Goal: Task Accomplishment & Management: Complete application form

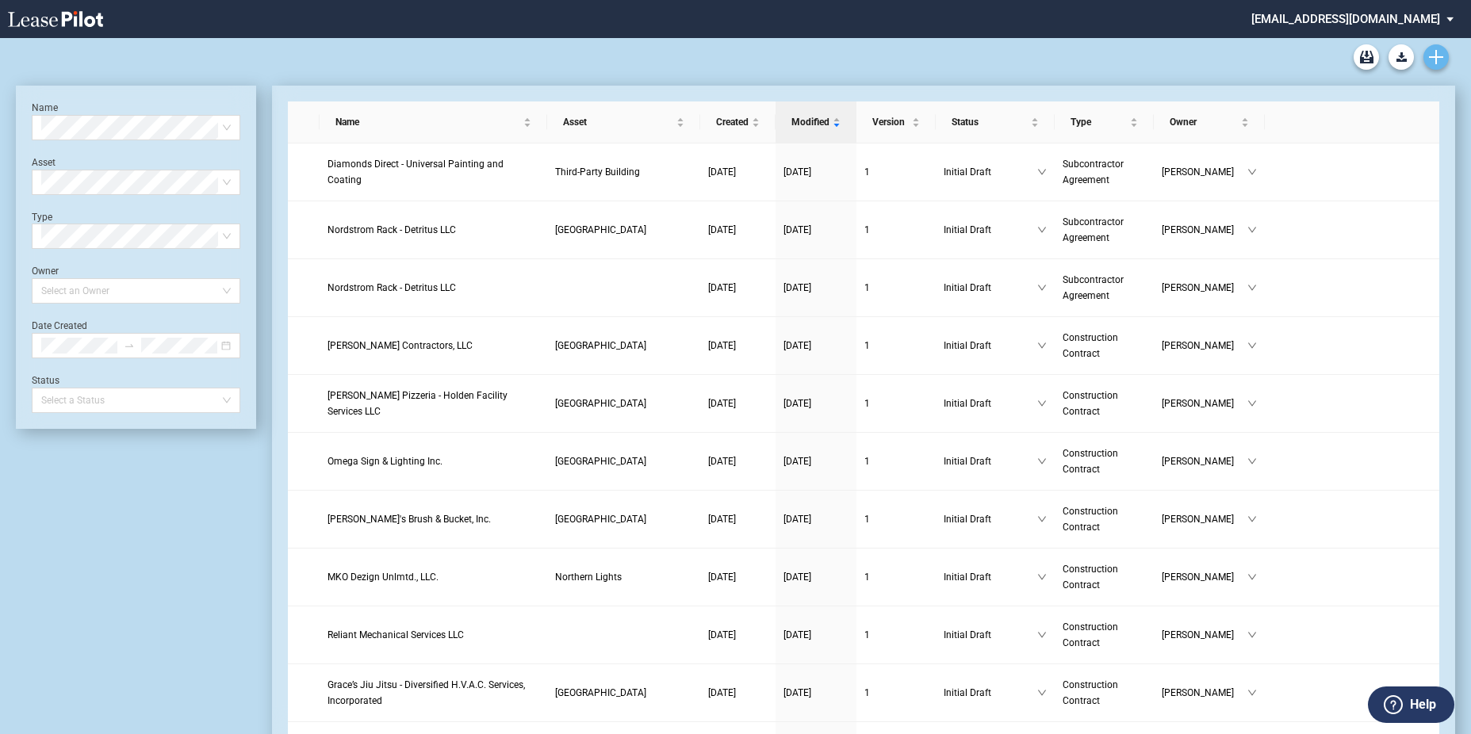
click at [1442, 66] on link "Create new document" at bounding box center [1435, 56] width 25 height 25
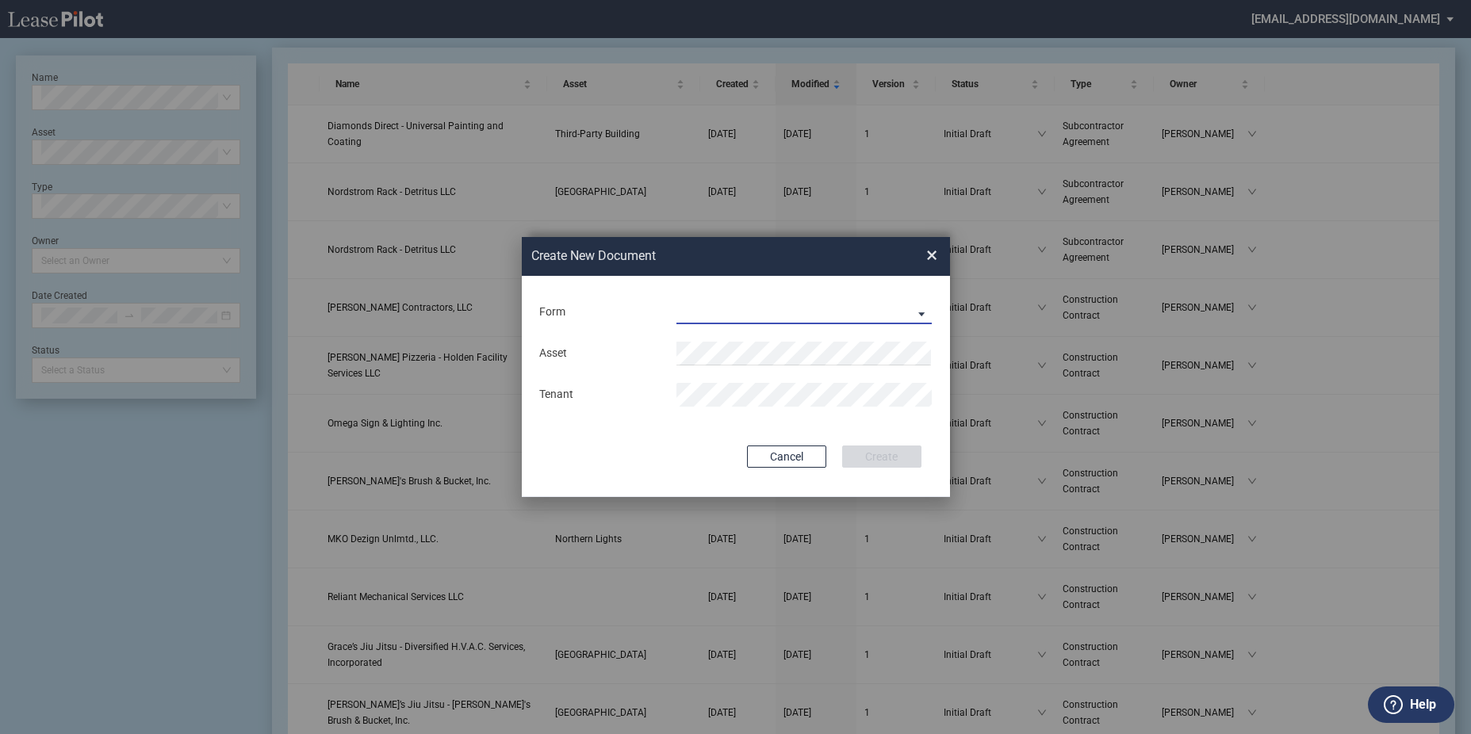
click at [734, 313] on md-select "Construction Contract Subcontractor Agreement" at bounding box center [804, 313] width 256 height 24
click at [735, 311] on div "Construction Contract" at bounding box center [738, 312] width 122 height 17
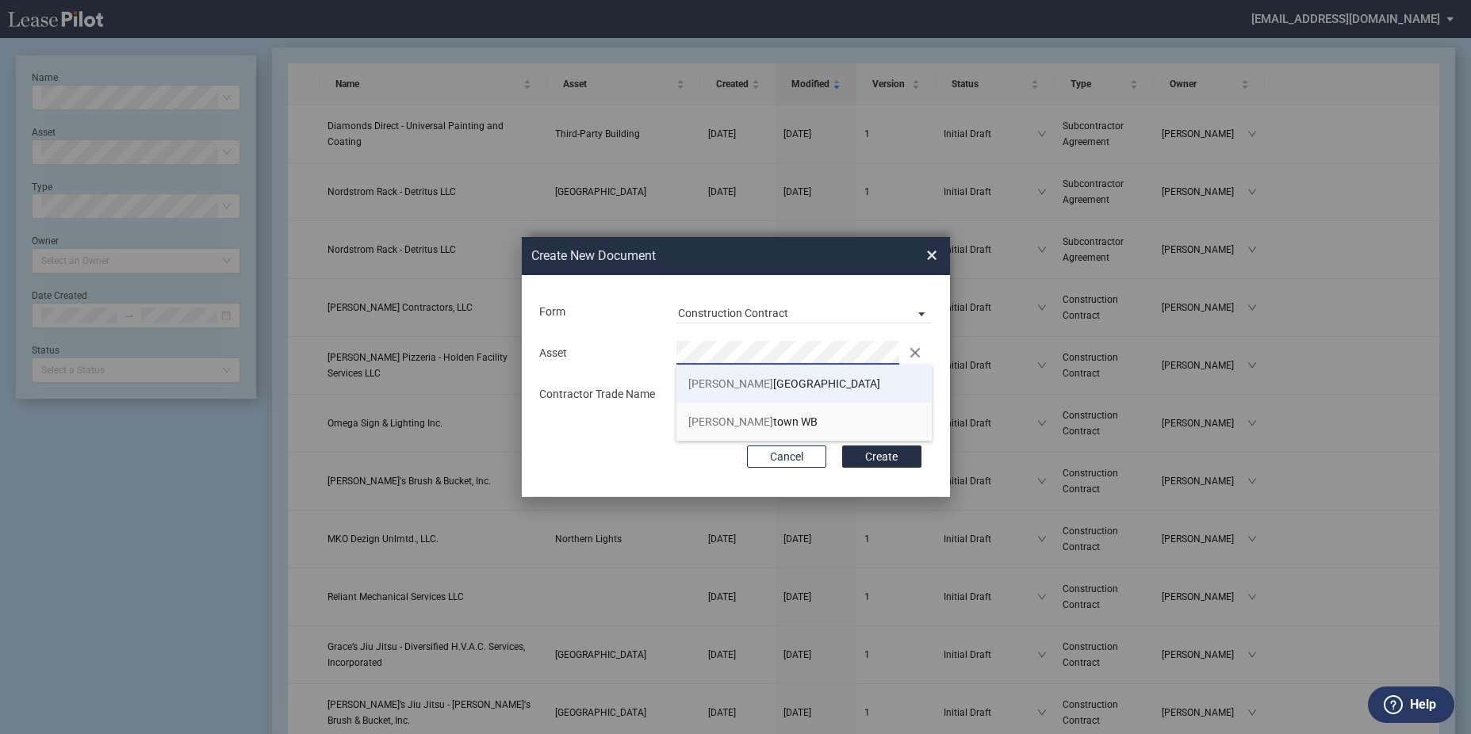
click at [735, 385] on span "Levit town Shopping Center" at bounding box center [784, 383] width 192 height 13
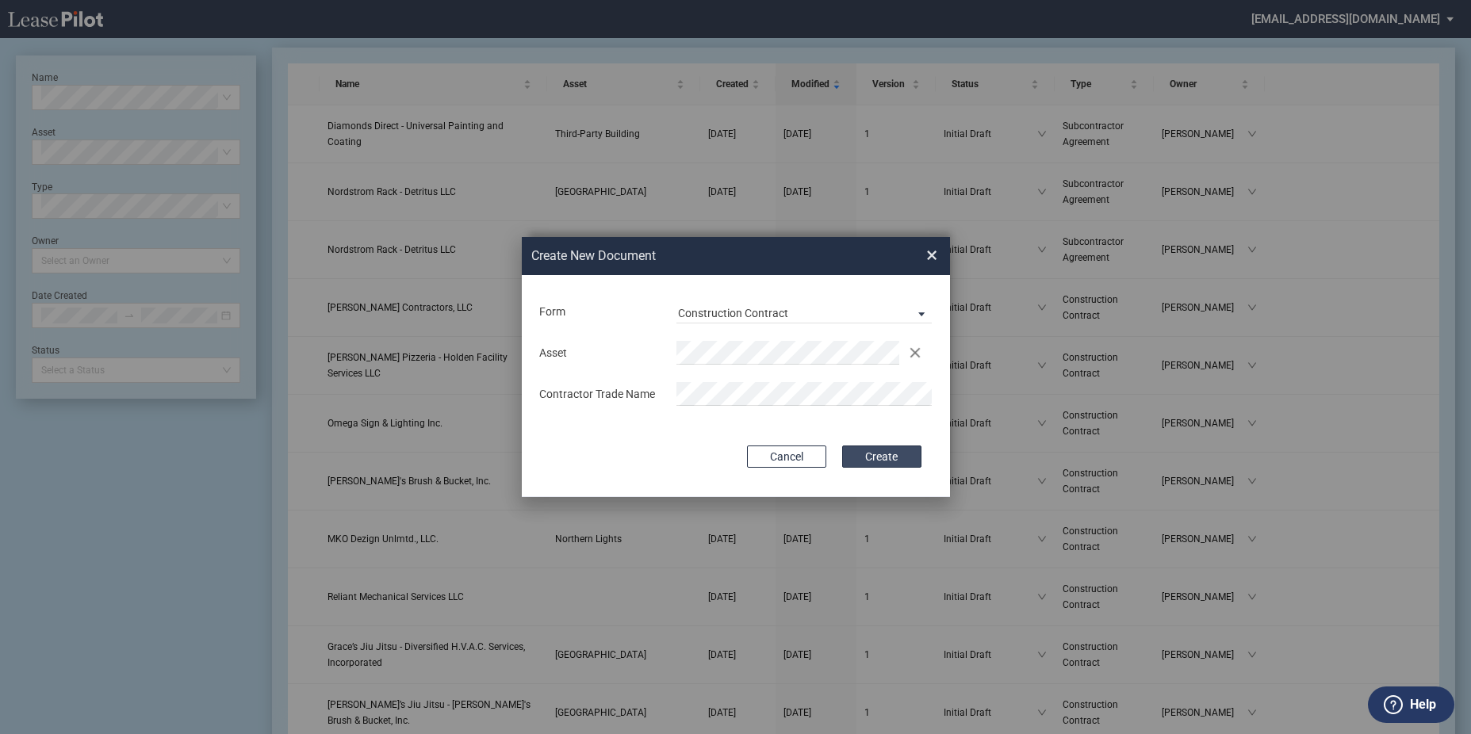
click at [879, 448] on button "Create" at bounding box center [881, 457] width 79 height 22
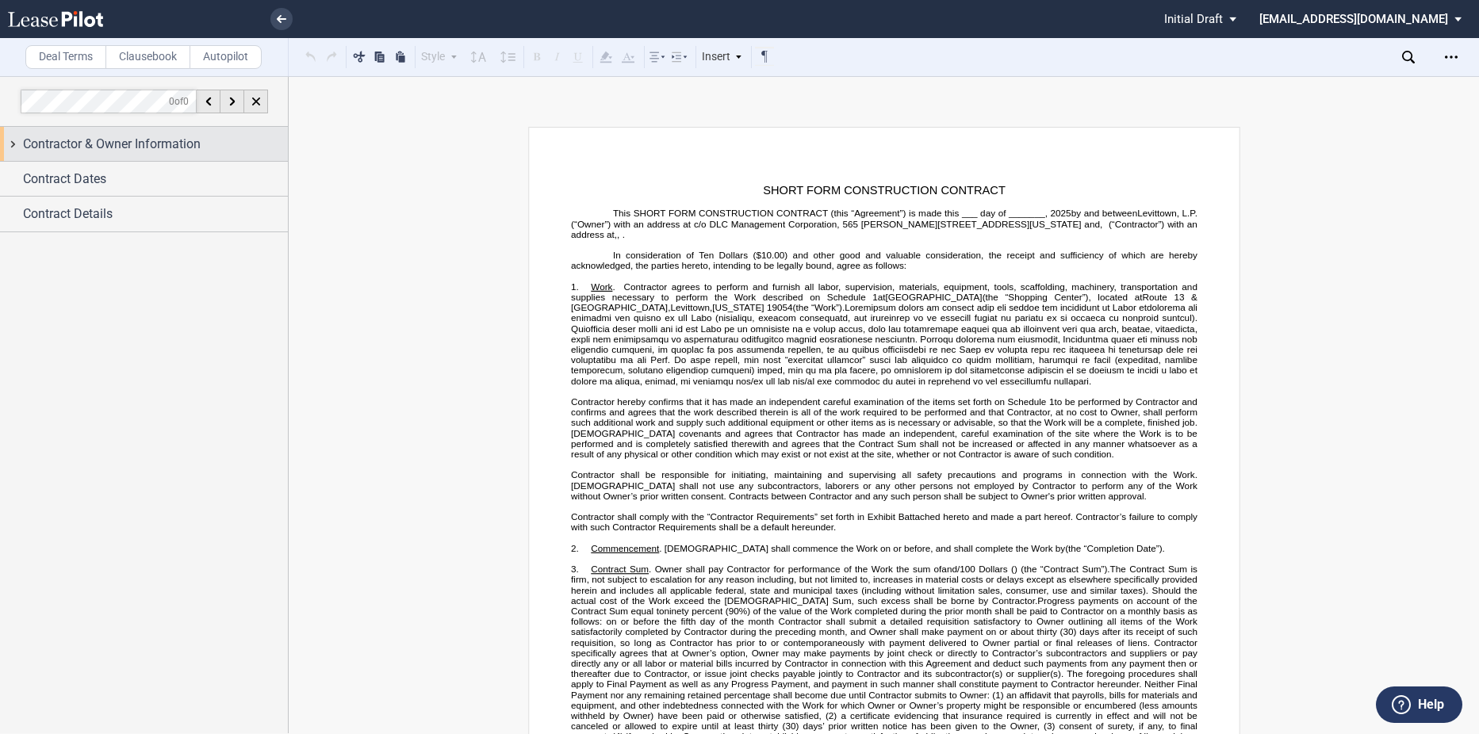
click at [113, 145] on span "Contractor & Owner Information" at bounding box center [112, 144] width 178 height 19
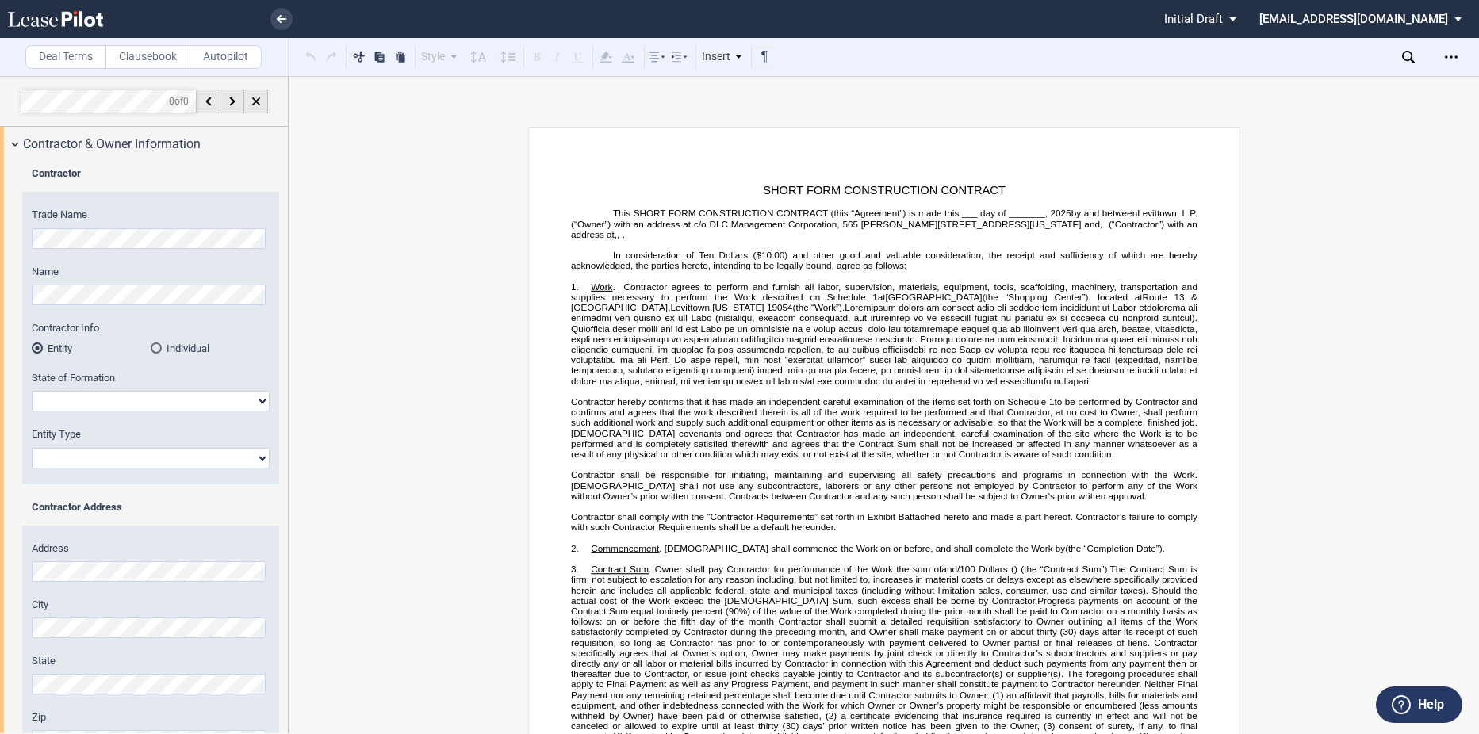
click at [2, 247] on div "Contractor Trade Name Name Contractor Info Entity Individual" at bounding box center [144, 562] width 288 height 802
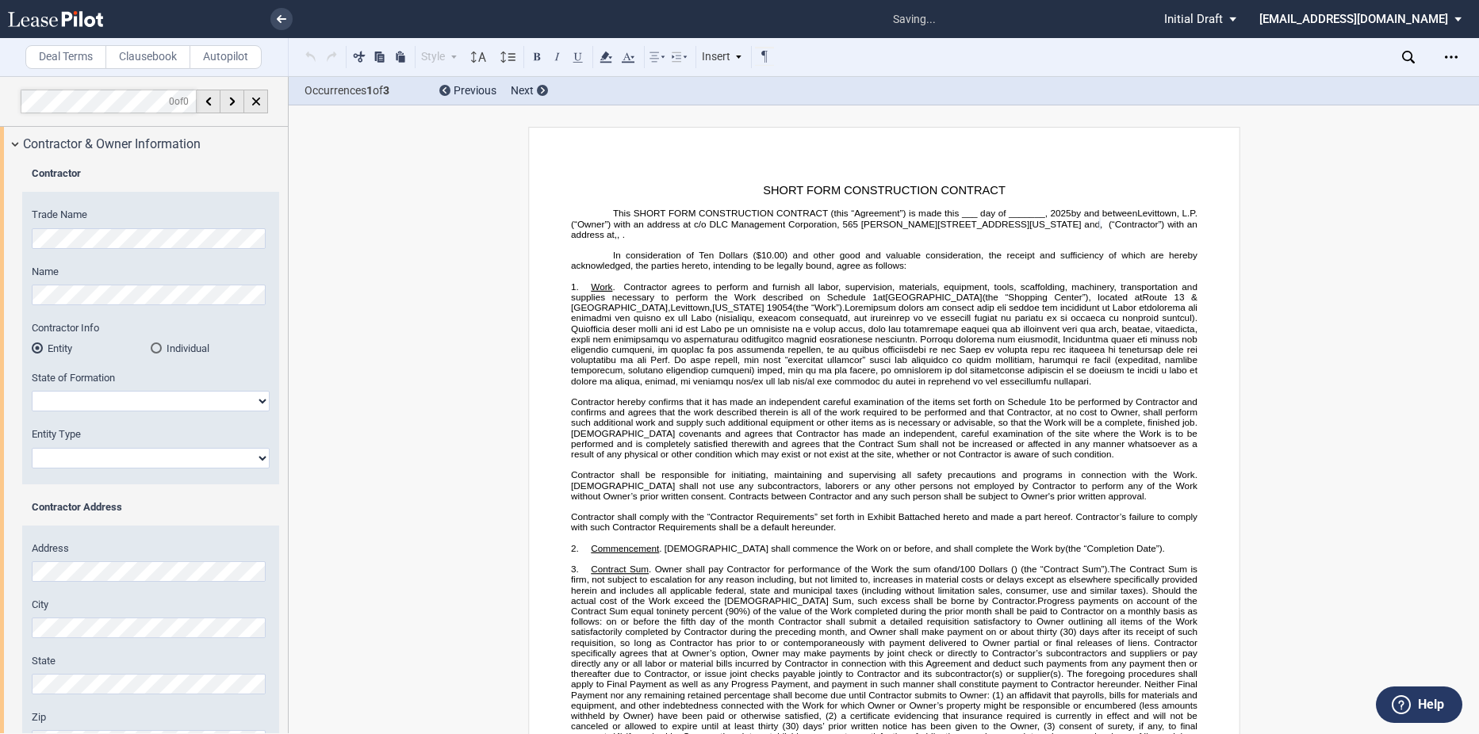
click at [82, 400] on select "[US_STATE] [US_STATE] [US_STATE] [US_STATE] [US_STATE] [US_STATE] [US_STATE] [U…" at bounding box center [151, 401] width 238 height 21
select select "[US_STATE]"
click at [32, 391] on select "[US_STATE] [US_STATE] [US_STATE] [US_STATE] [US_STATE] [US_STATE] [US_STATE] [U…" at bounding box center [151, 401] width 238 height 21
click at [85, 462] on select "Corporation Limited Liability Company General Partnership Limited Partnership O…" at bounding box center [151, 458] width 238 height 21
select select "Corporation"
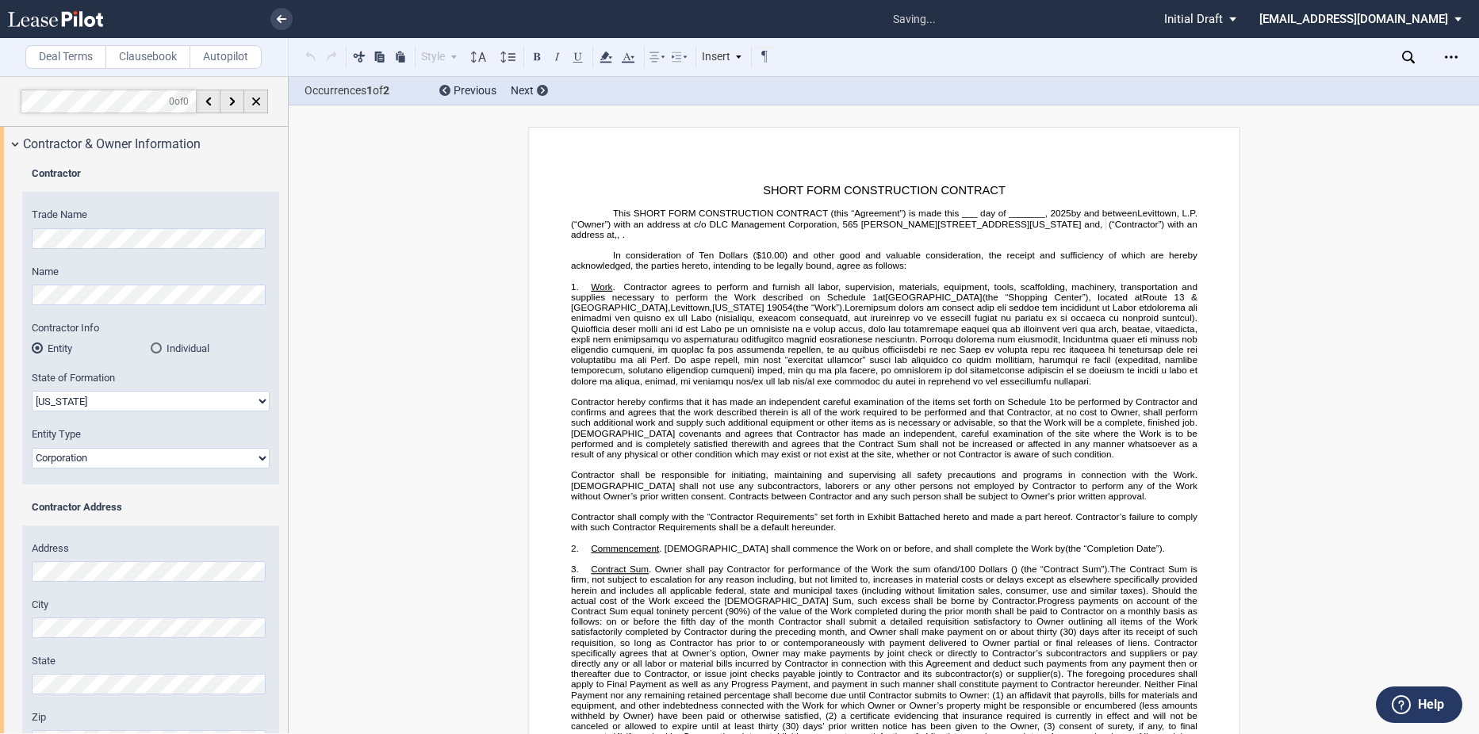
click at [32, 448] on select "Corporation Limited Liability Company General Partnership Limited Partnership O…" at bounding box center [151, 458] width 238 height 21
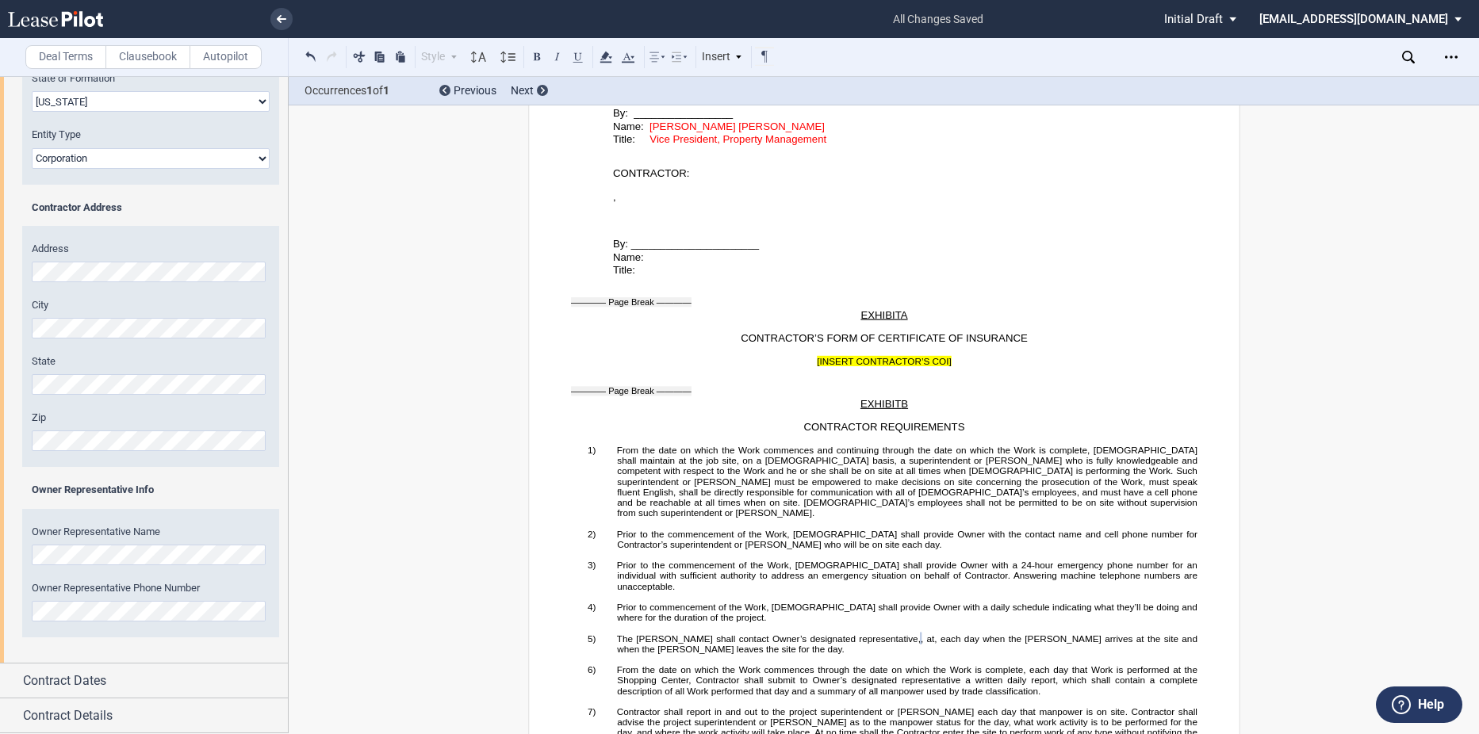
scroll to position [3322, 0]
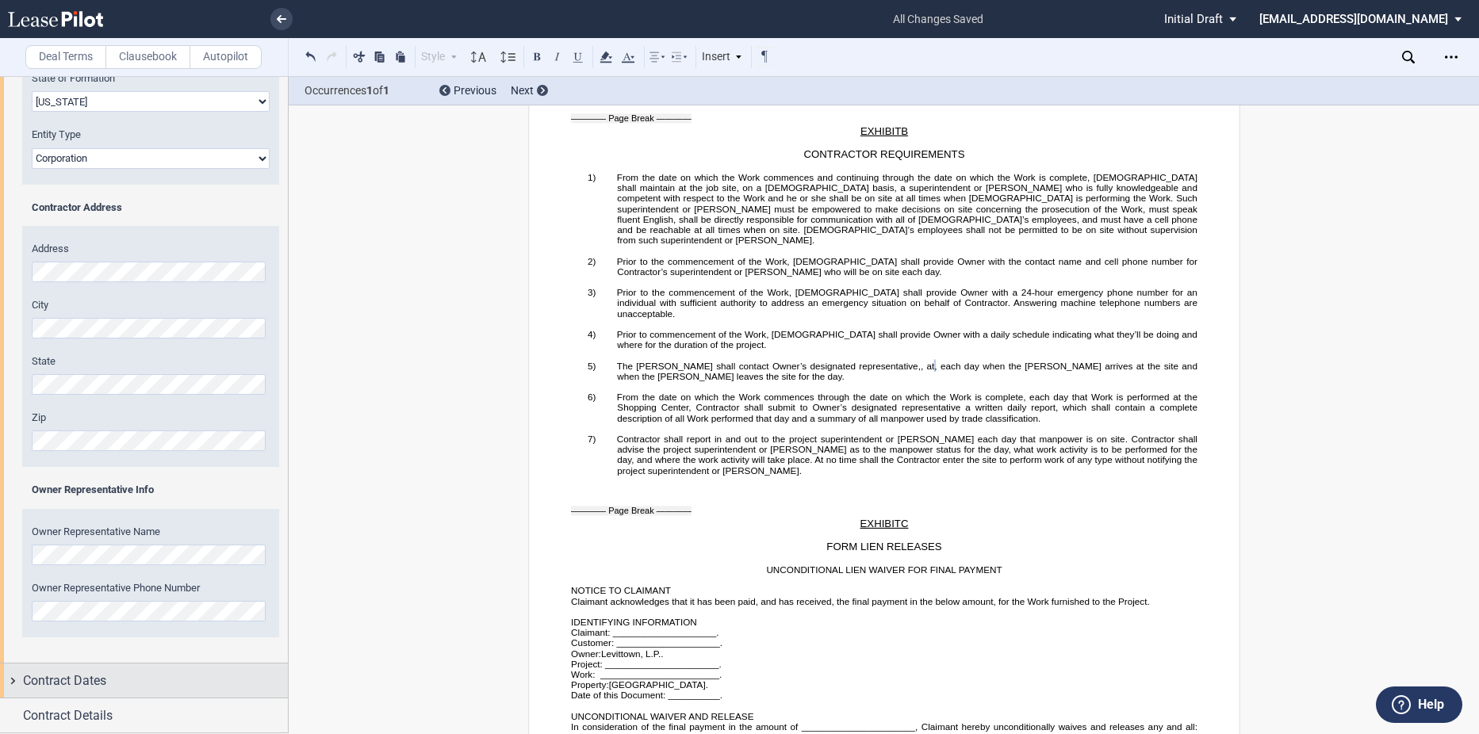
click at [67, 686] on span "Contract Dates" at bounding box center [64, 681] width 83 height 19
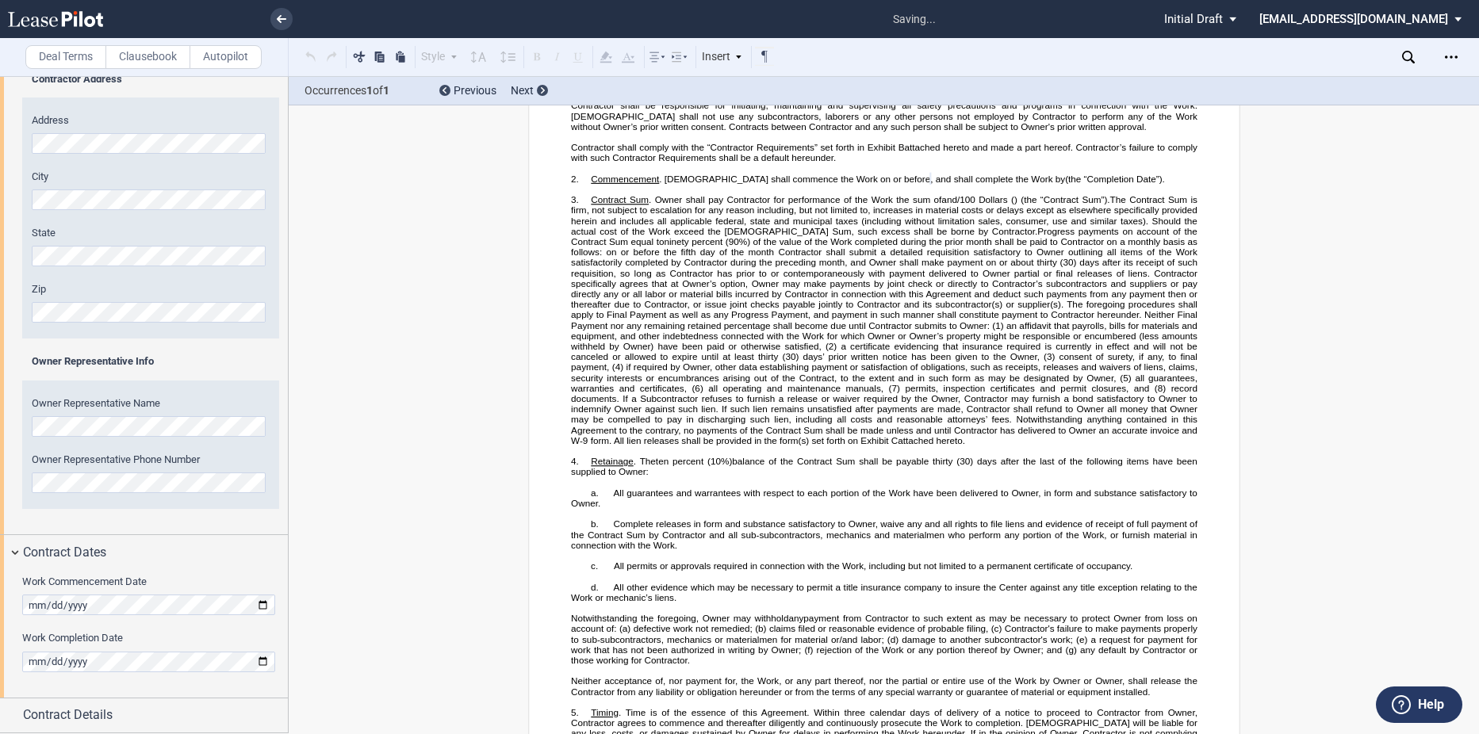
scroll to position [193, 0]
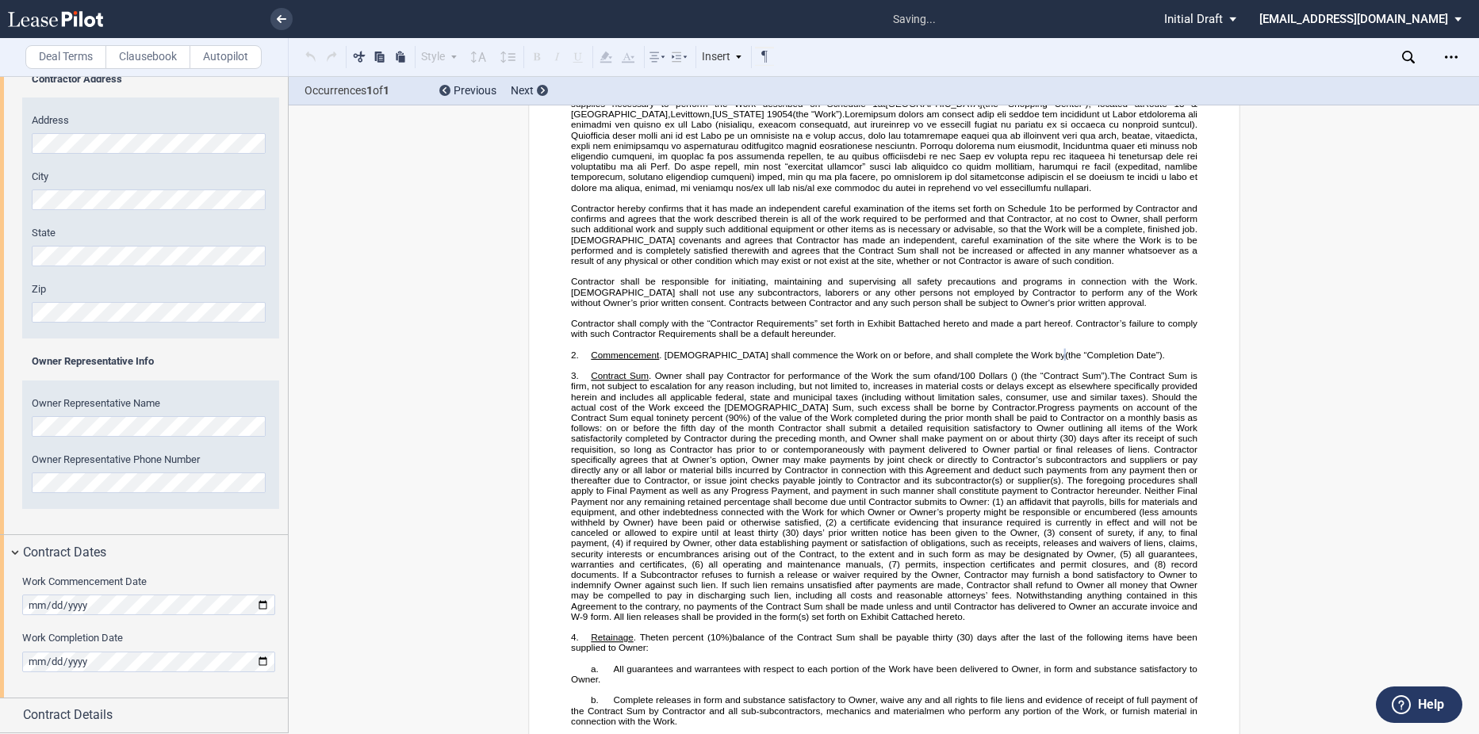
click at [151, 640] on label "Work Completion Date" at bounding box center [150, 638] width 257 height 14
click at [115, 705] on div "Contract Details" at bounding box center [144, 716] width 288 height 34
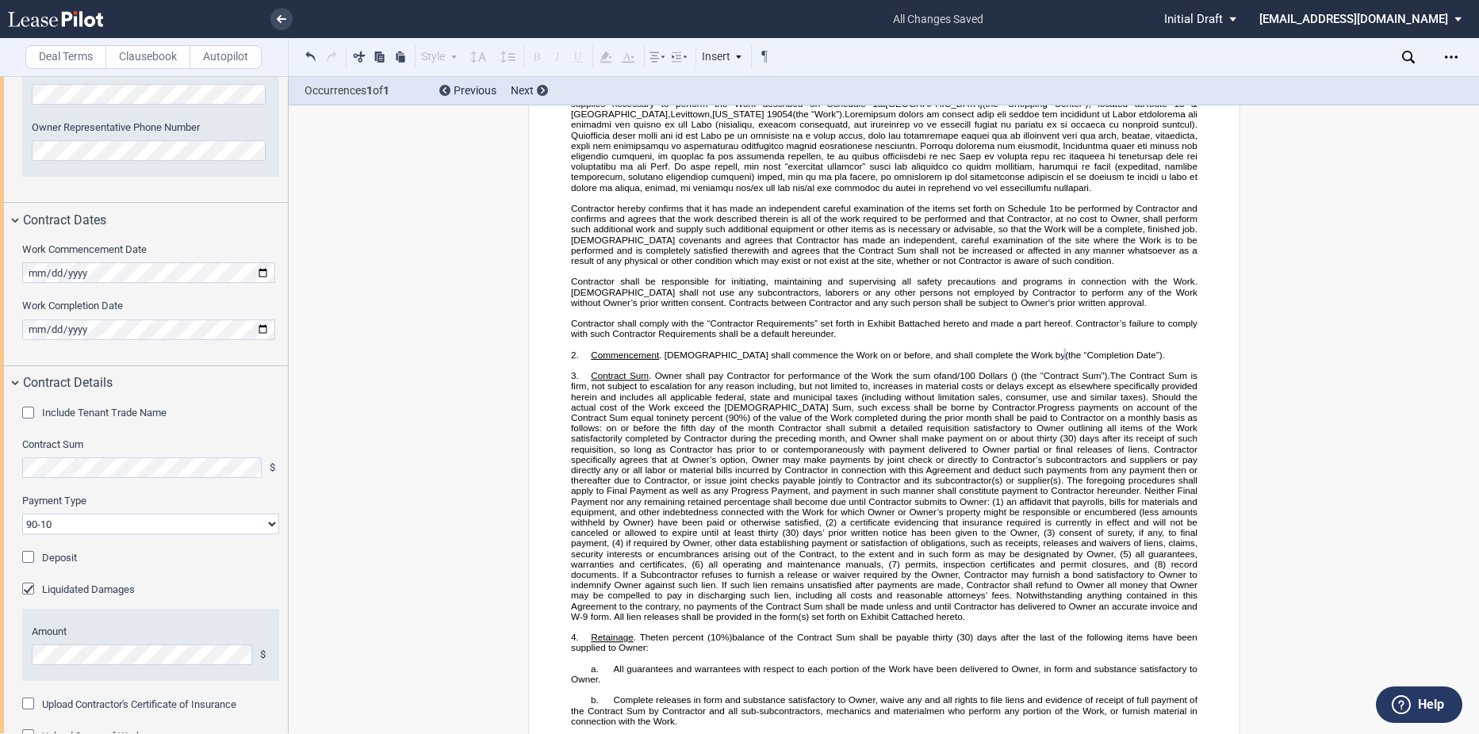
scroll to position [798, 0]
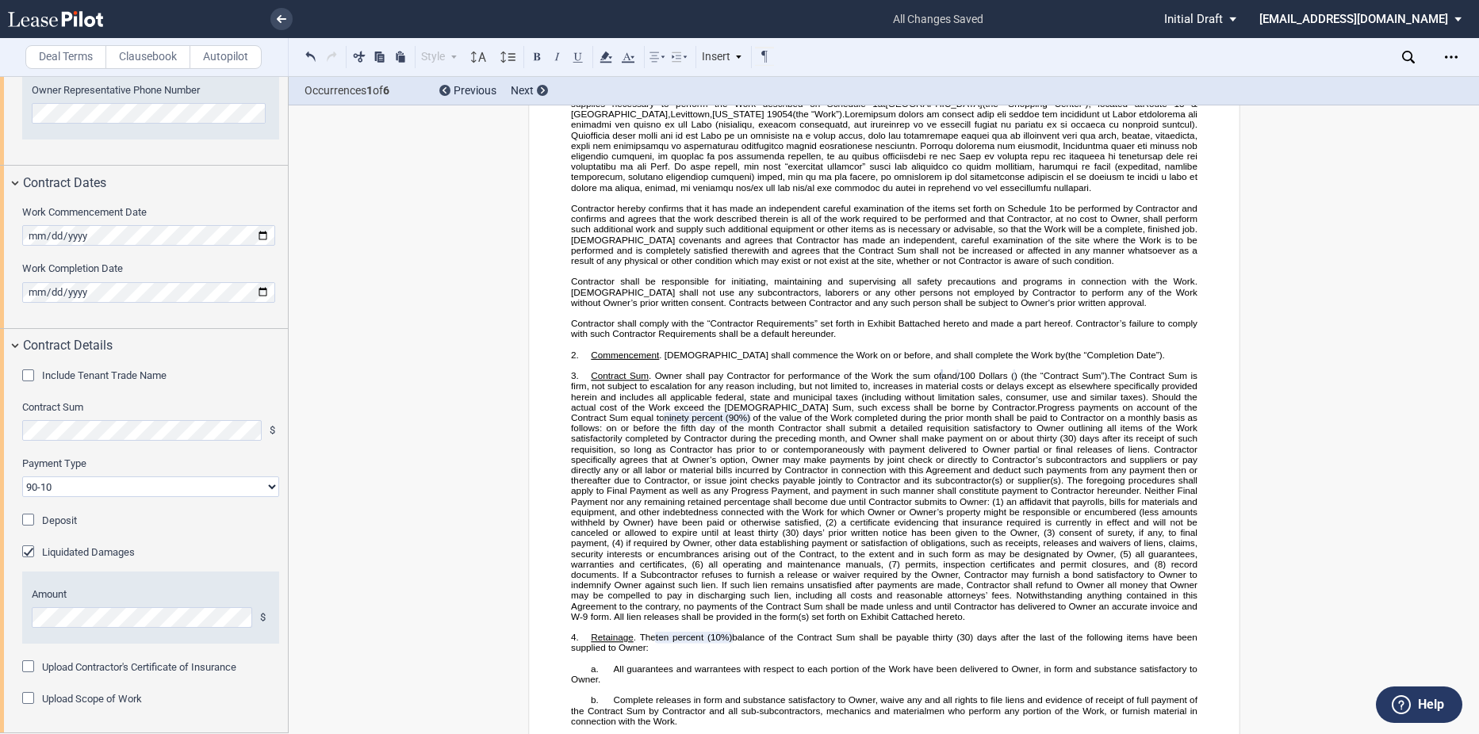
click at [26, 550] on div "Liquidated Damages" at bounding box center [30, 554] width 16 height 16
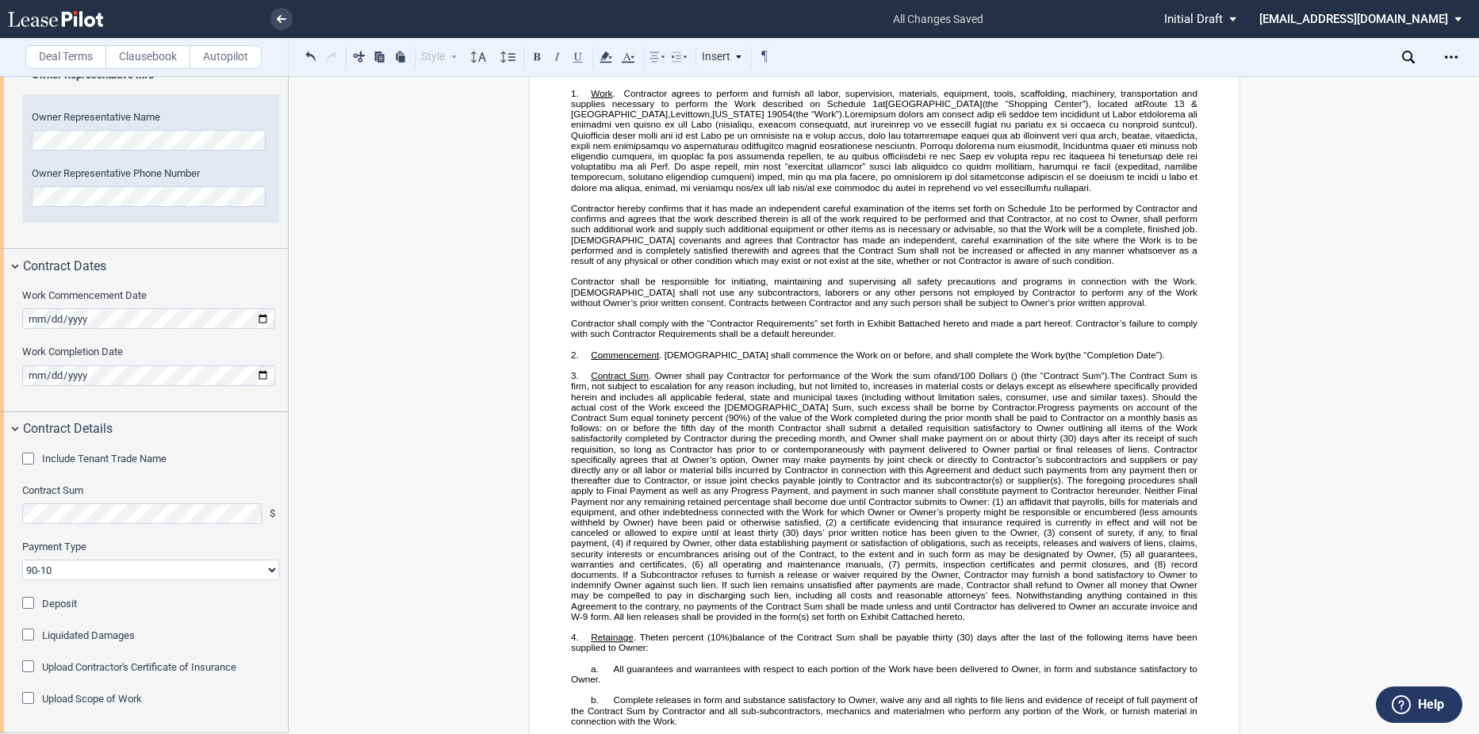
scroll to position [714, 0]
click at [74, 574] on select "90-10 30-30-30-10 100 Upon Completion" at bounding box center [150, 570] width 257 height 21
select select "100 Upon Completion"
click at [22, 560] on select "90-10 30-30-30-10 100 Upon Completion" at bounding box center [150, 570] width 257 height 21
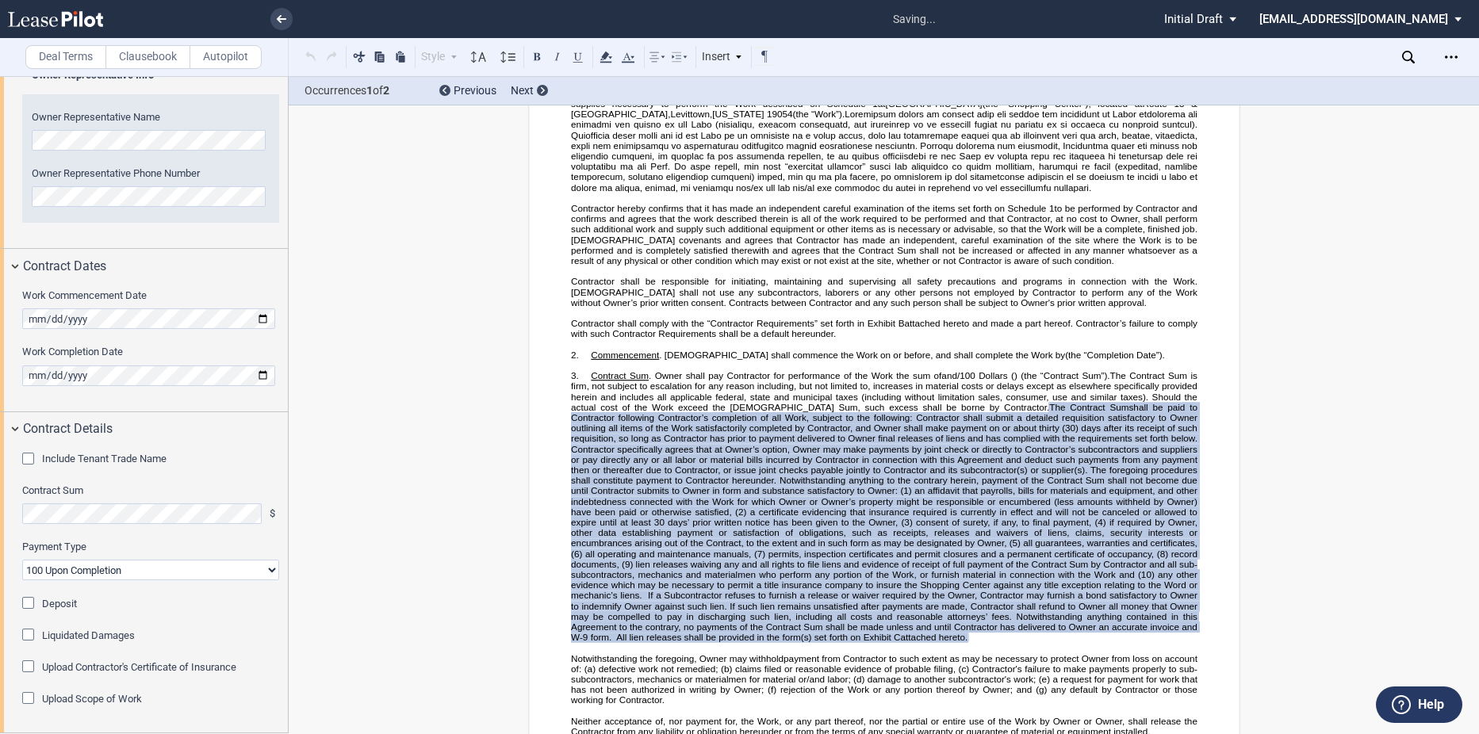
click at [176, 580] on select "90-10 30-30-30-10 100 Upon Completion" at bounding box center [150, 570] width 257 height 21
click at [134, 570] on select "90-10 30-30-30-10 100 Upon Completion" at bounding box center [150, 570] width 257 height 21
click at [243, 540] on label "Payment Type" at bounding box center [150, 547] width 257 height 14
click at [243, 560] on select "90-10 30-30-30-10 100 Upon Completion" at bounding box center [150, 570] width 257 height 21
click at [21, 702] on div "Include Tenant Trade Name Tenant Trade Name Contract Sum $ Payment Type 90-10 3…" at bounding box center [144, 589] width 288 height 286
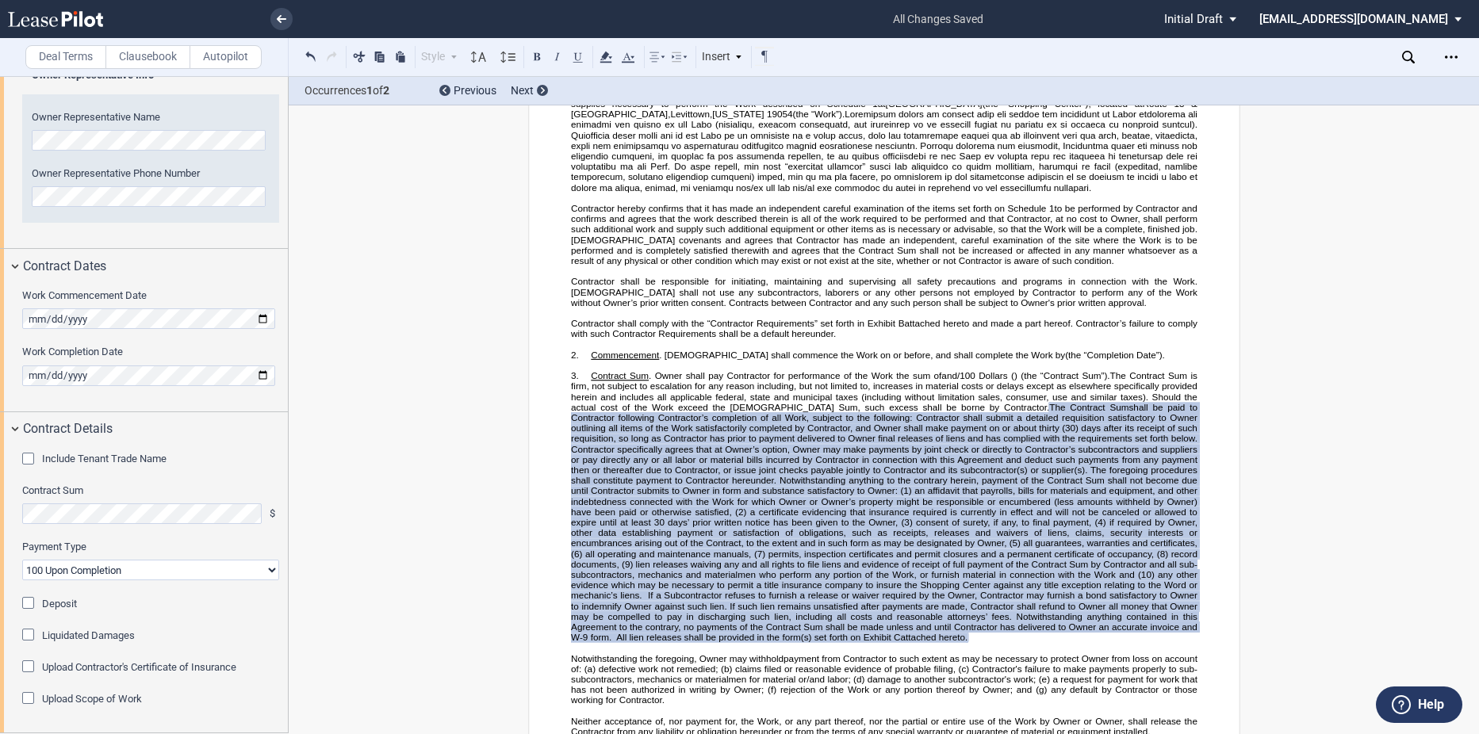
click at [29, 699] on div "Upload Scope of Work" at bounding box center [30, 700] width 16 height 16
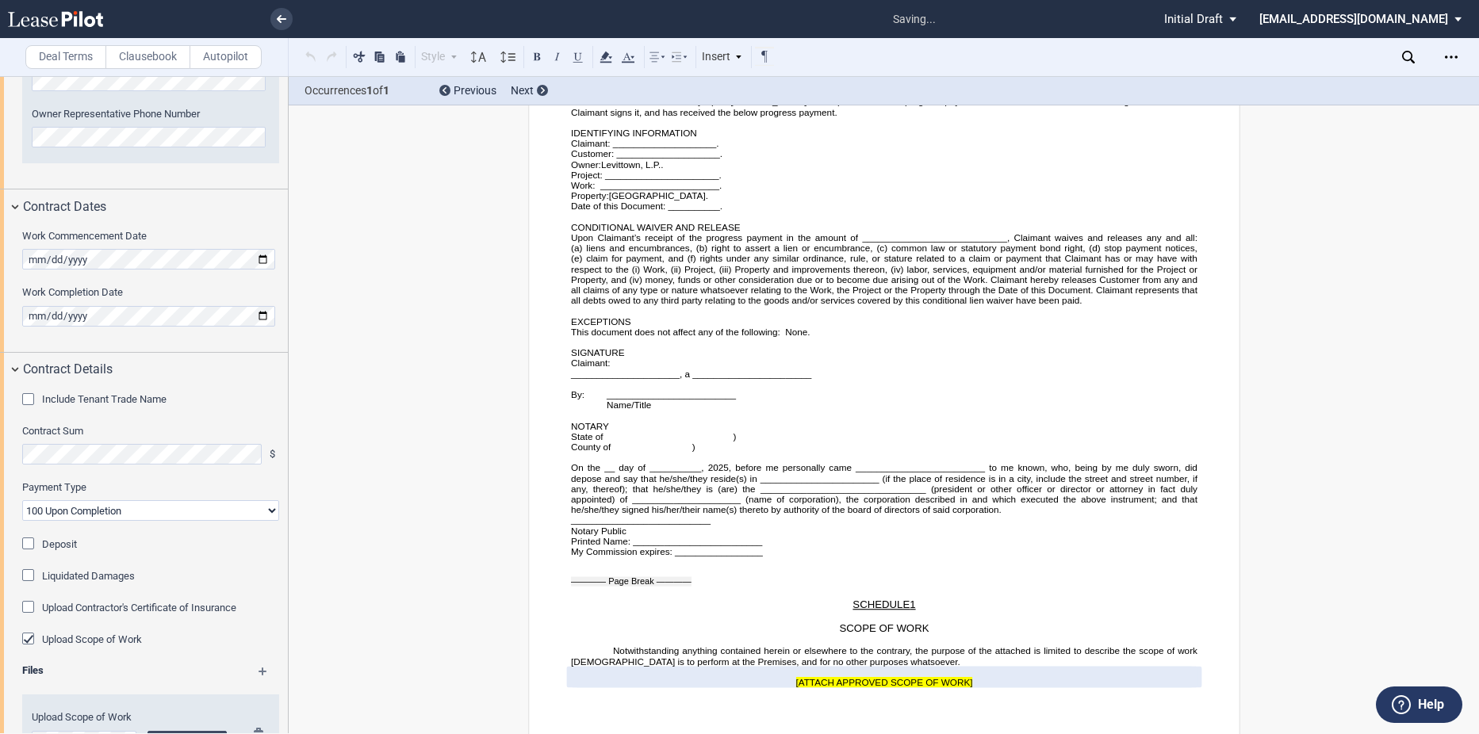
scroll to position [854, 0]
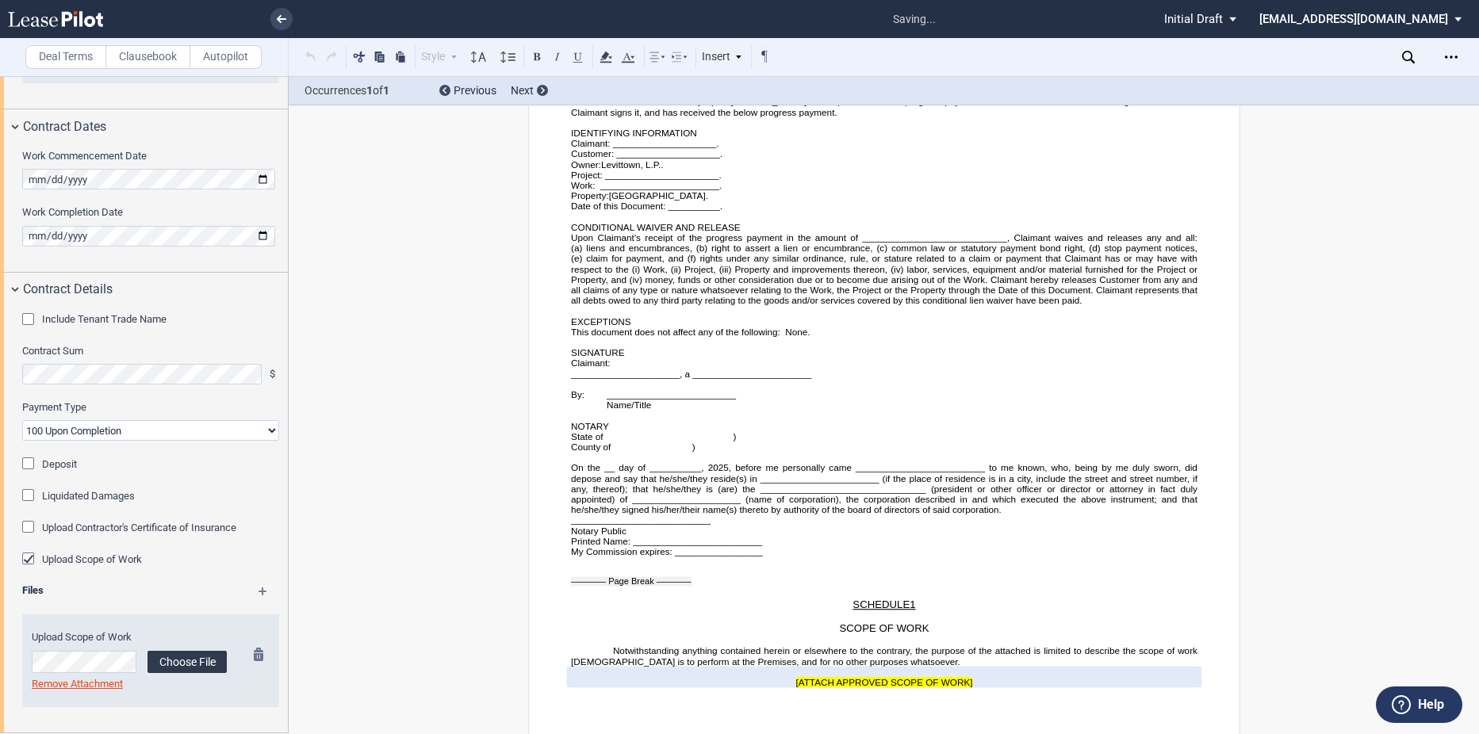
click at [188, 662] on label "Choose File" at bounding box center [186, 662] width 79 height 22
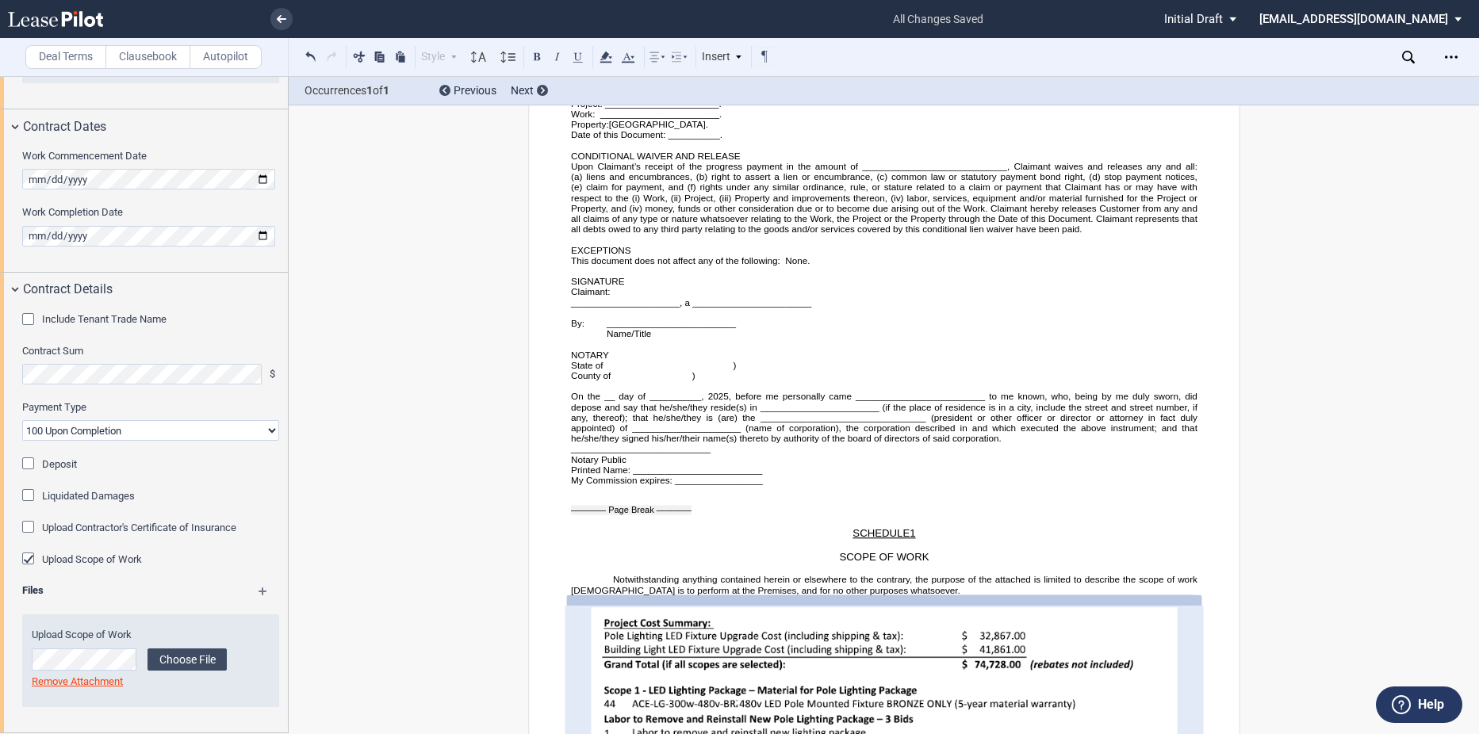
scroll to position [5429, 0]
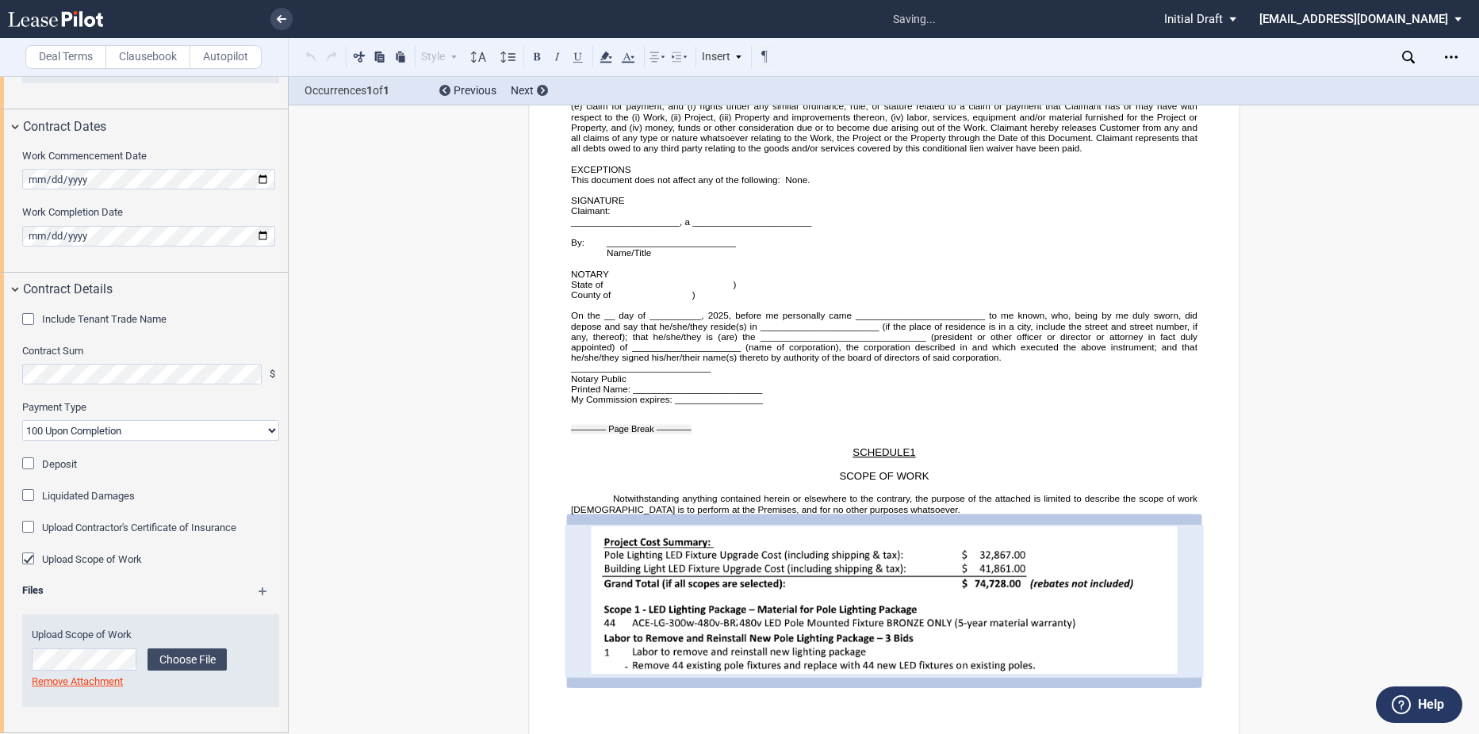
click at [259, 588] on md-icon at bounding box center [270, 597] width 23 height 19
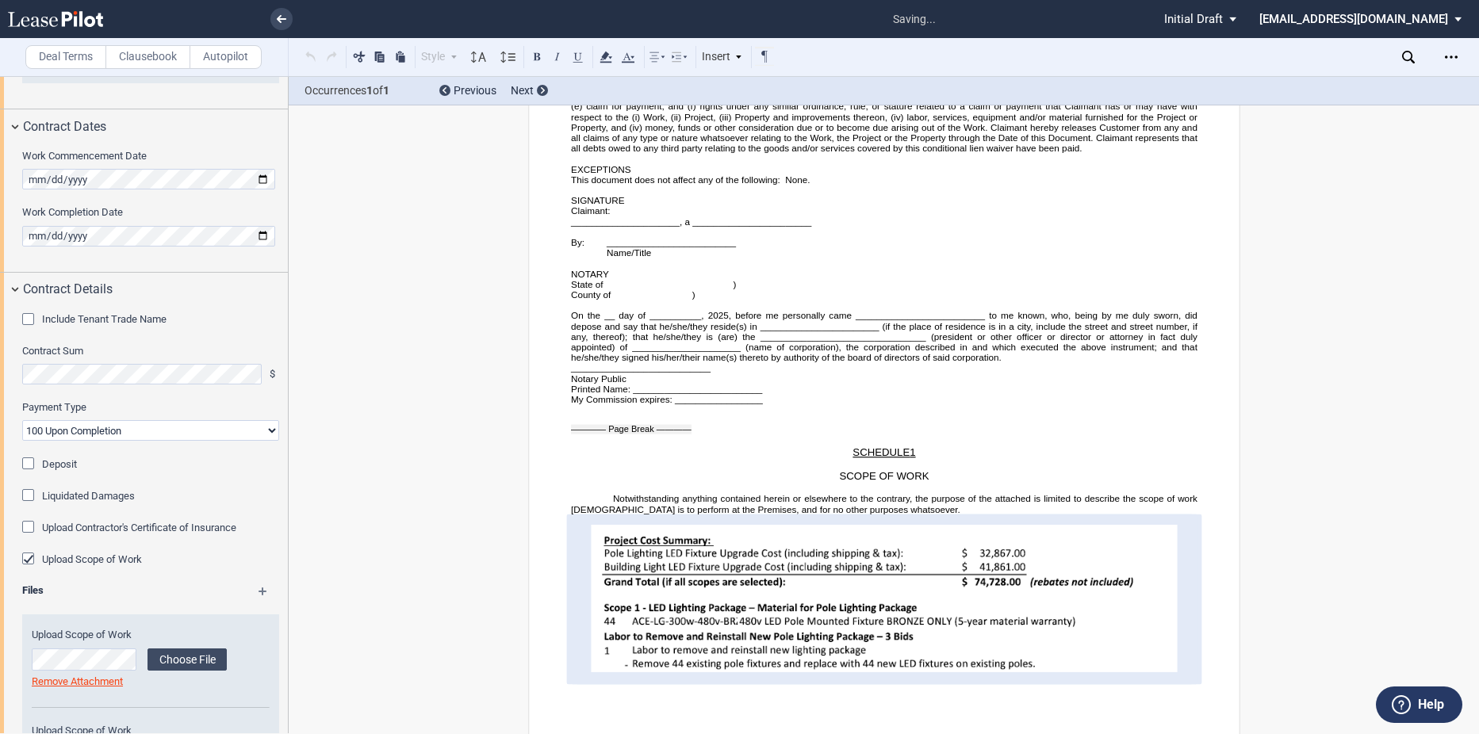
scroll to position [5425, 0]
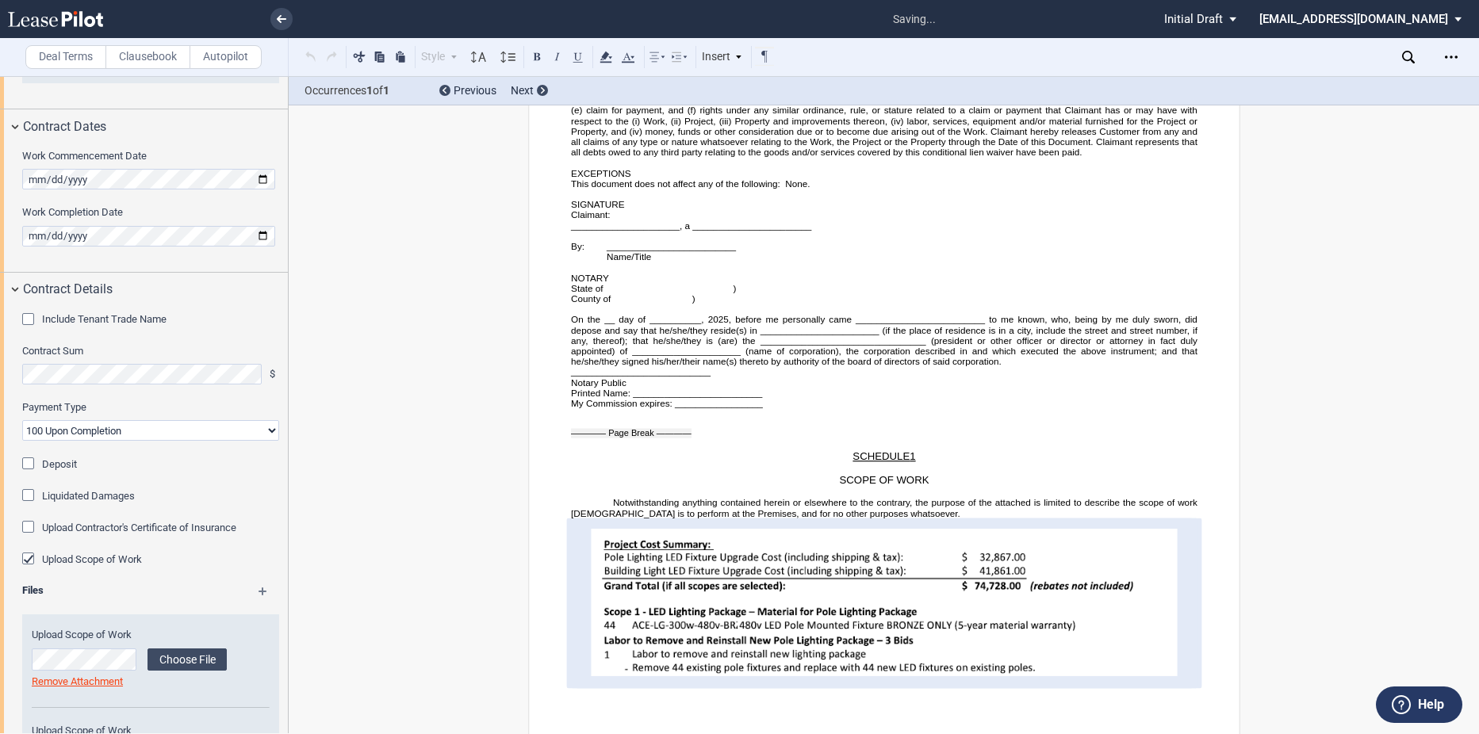
click at [259, 588] on md-icon at bounding box center [270, 597] width 23 height 19
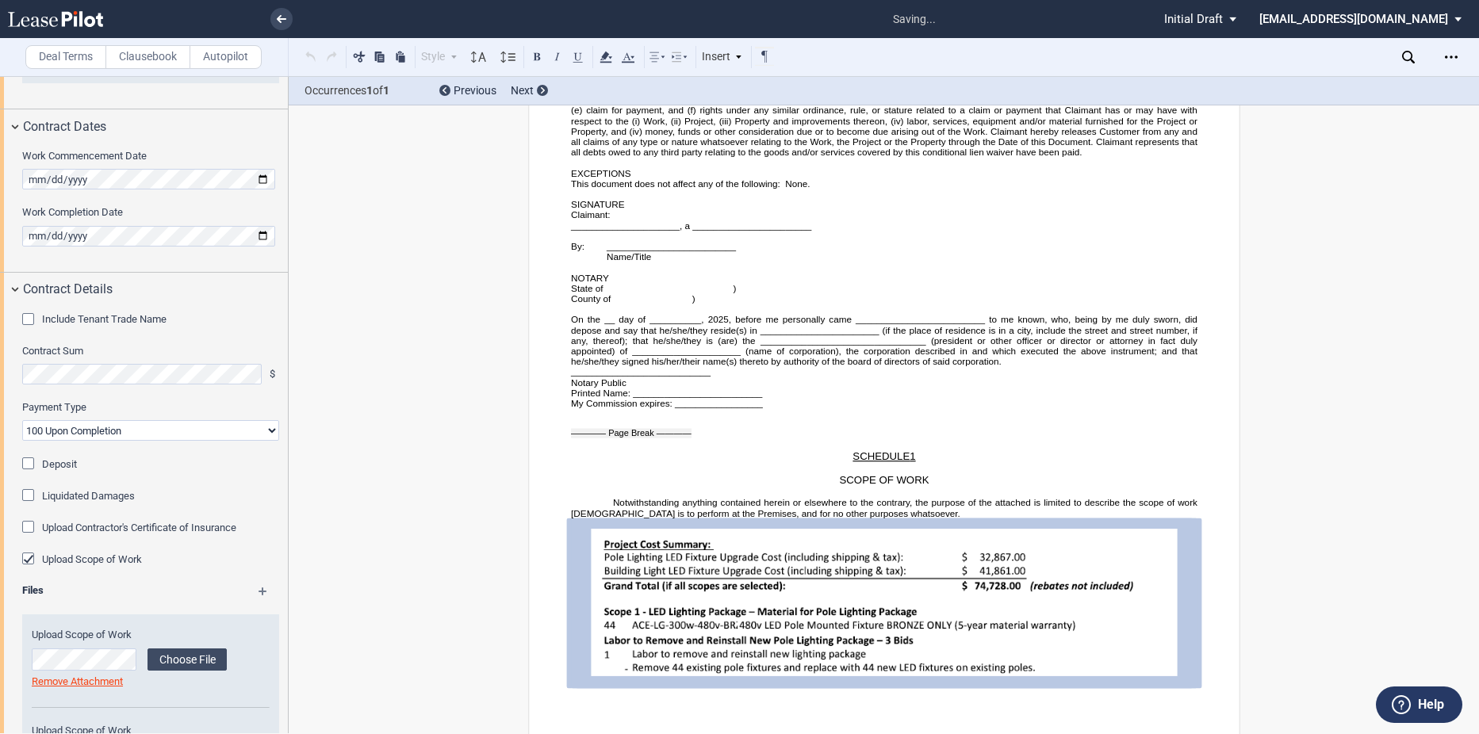
click at [259, 588] on md-icon at bounding box center [270, 597] width 23 height 19
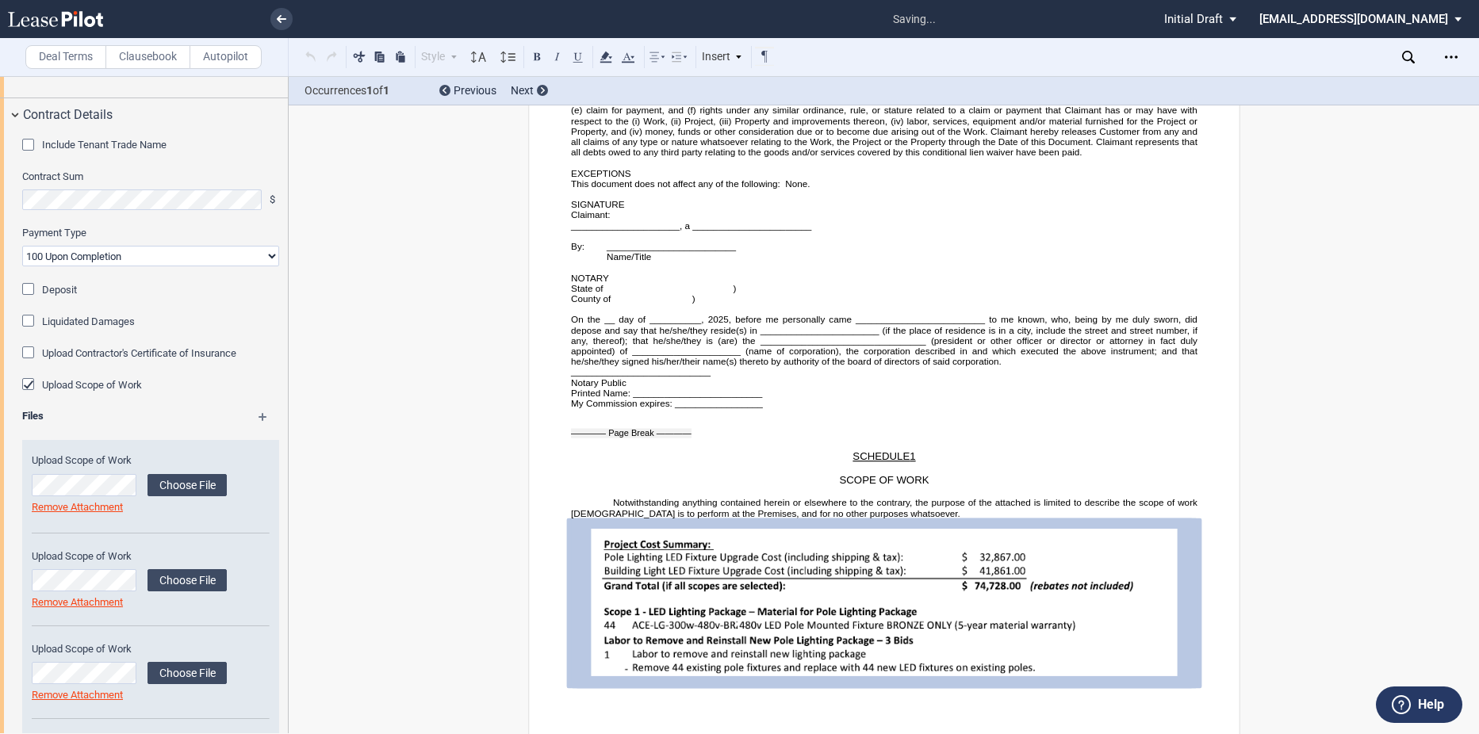
scroll to position [1226, 0]
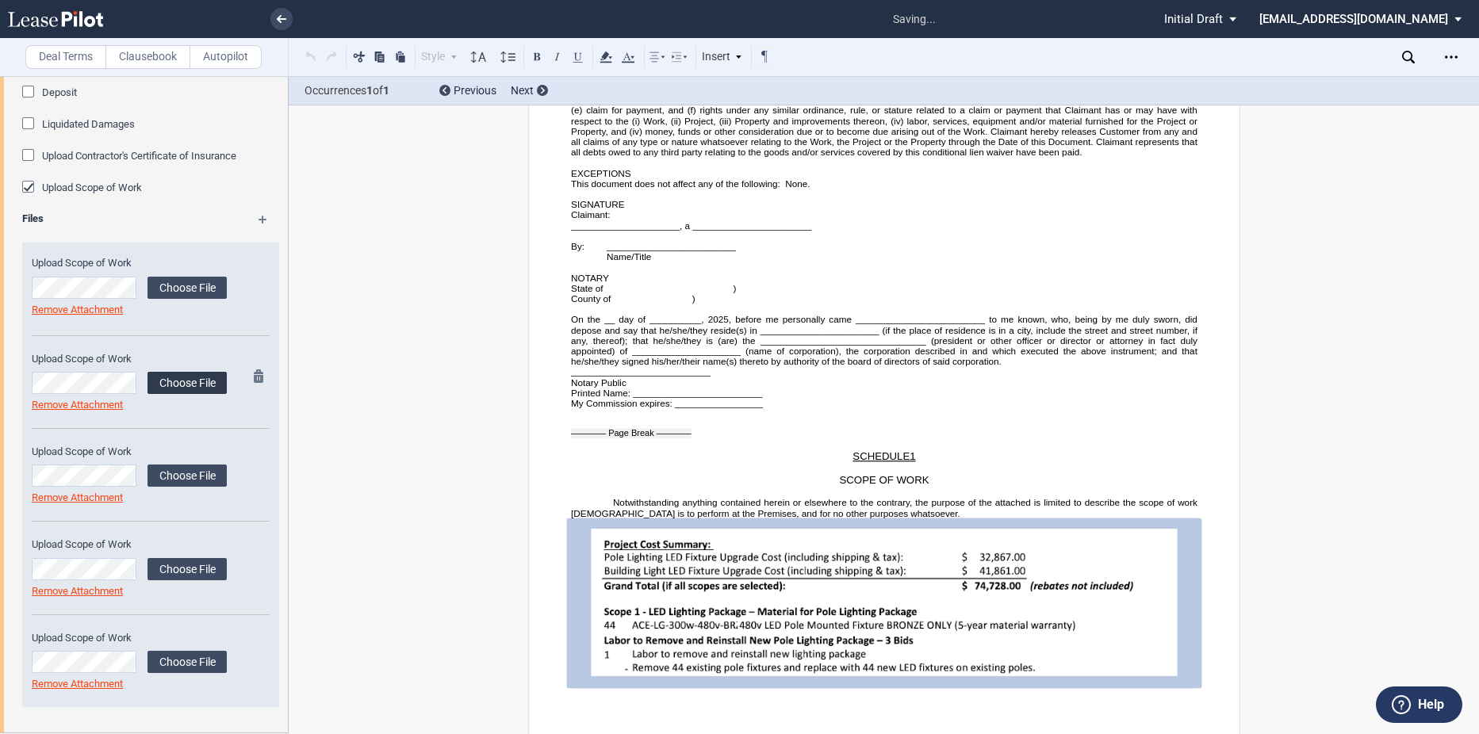
click at [191, 385] on label "Choose File" at bounding box center [186, 383] width 79 height 22
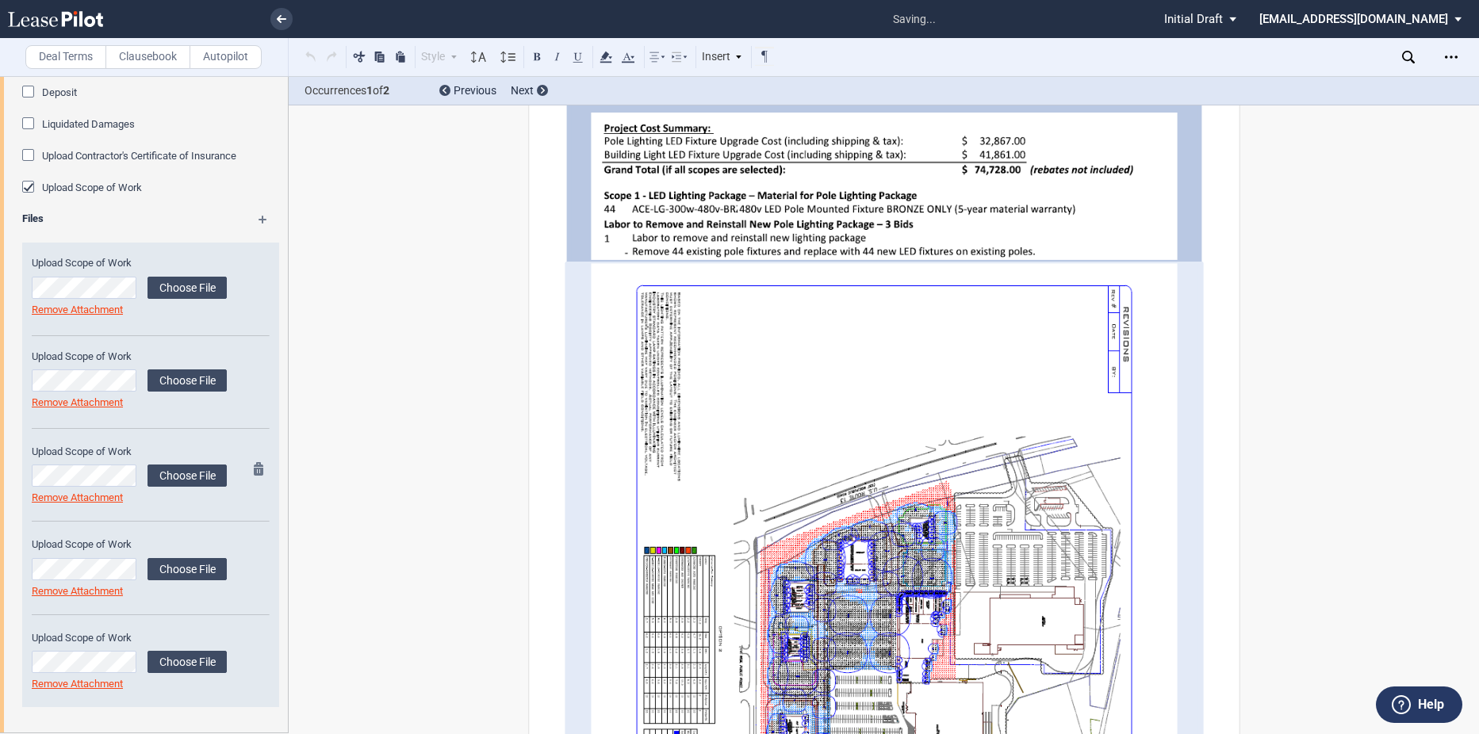
scroll to position [5857, 0]
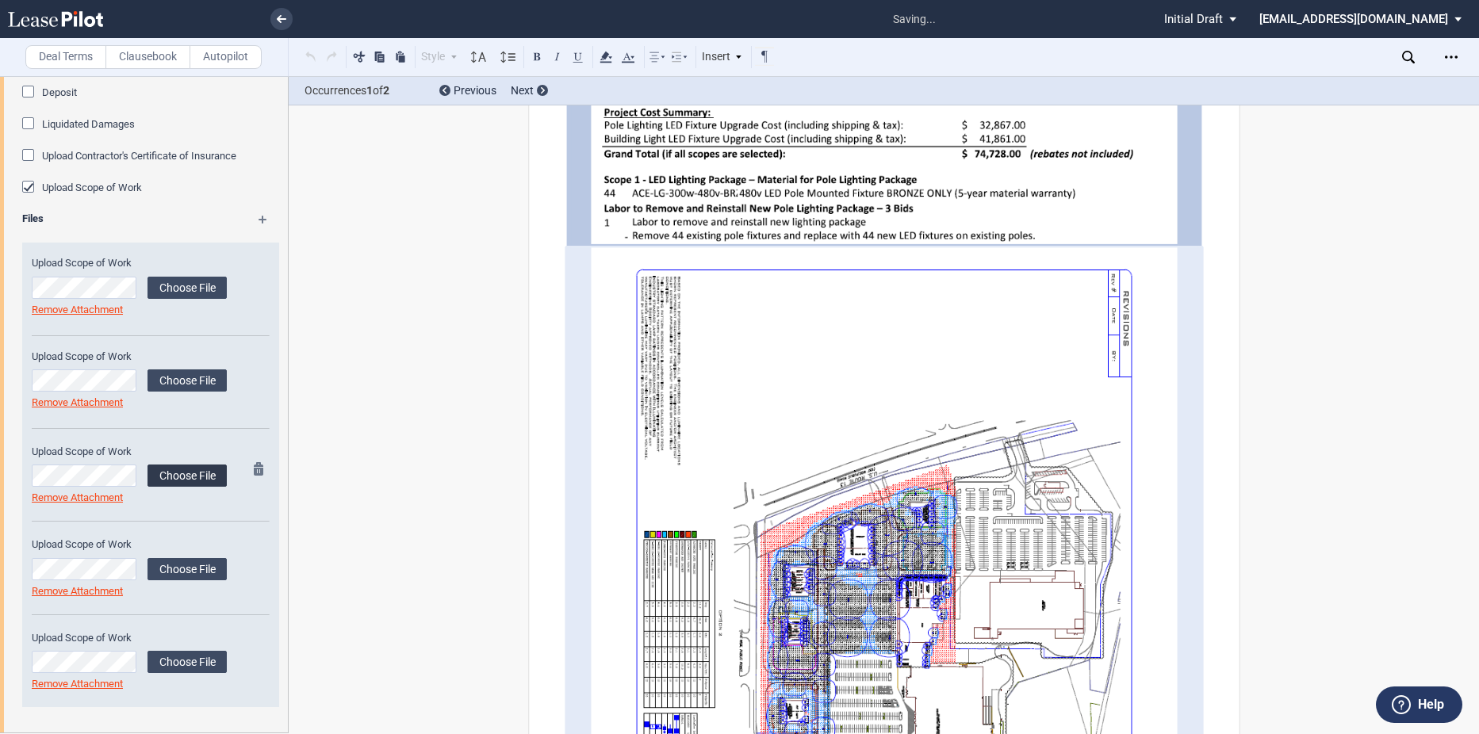
click at [189, 471] on label "Choose File" at bounding box center [186, 476] width 79 height 22
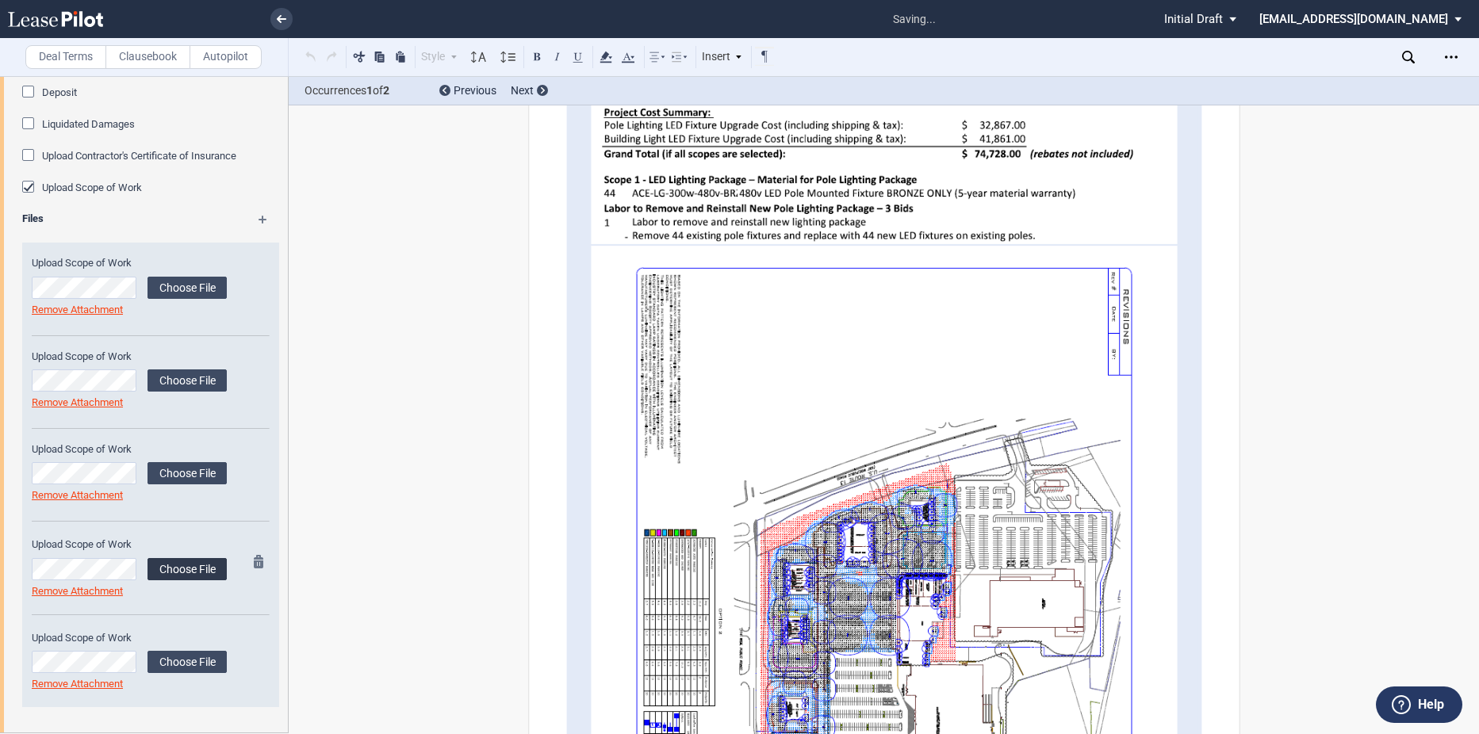
click at [189, 566] on label "Choose File" at bounding box center [186, 569] width 79 height 22
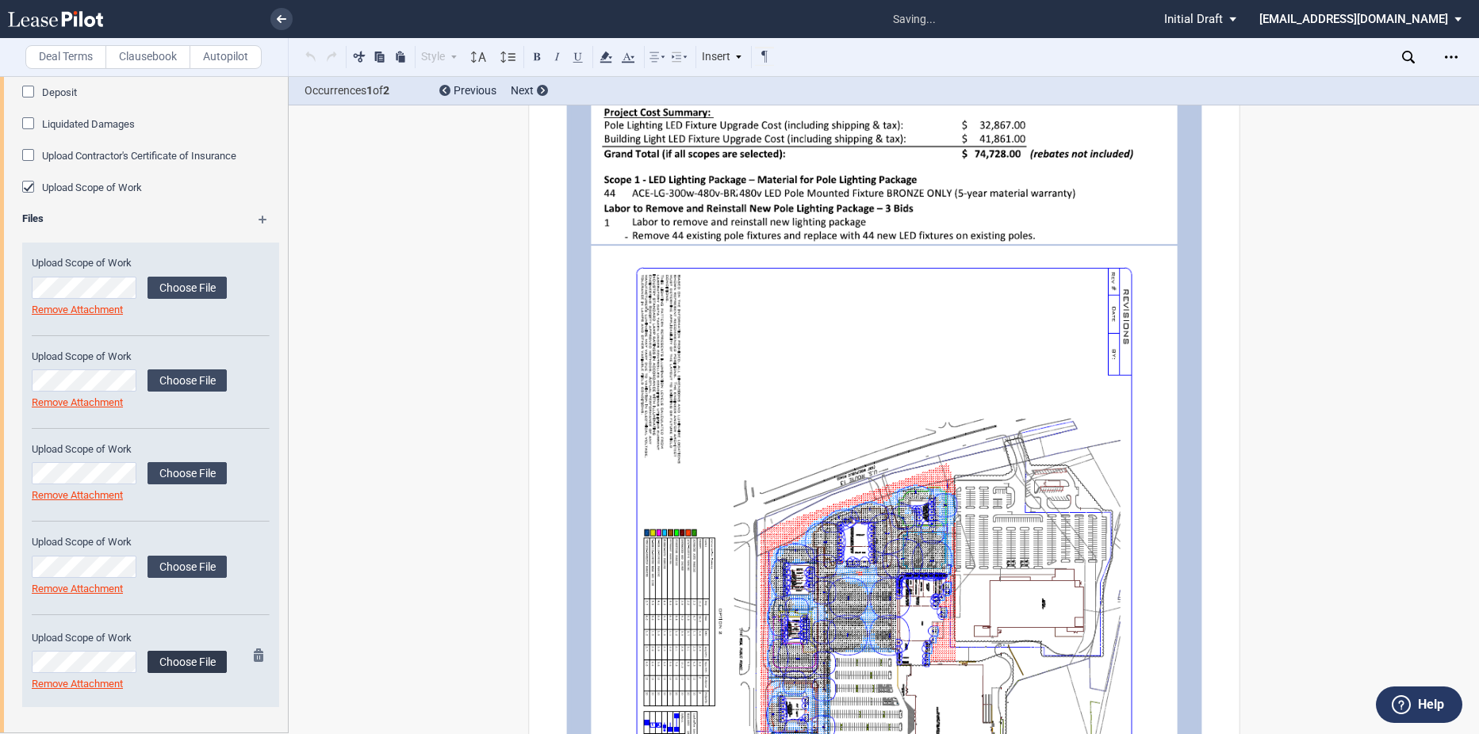
click at [174, 664] on label "Choose File" at bounding box center [186, 662] width 79 height 22
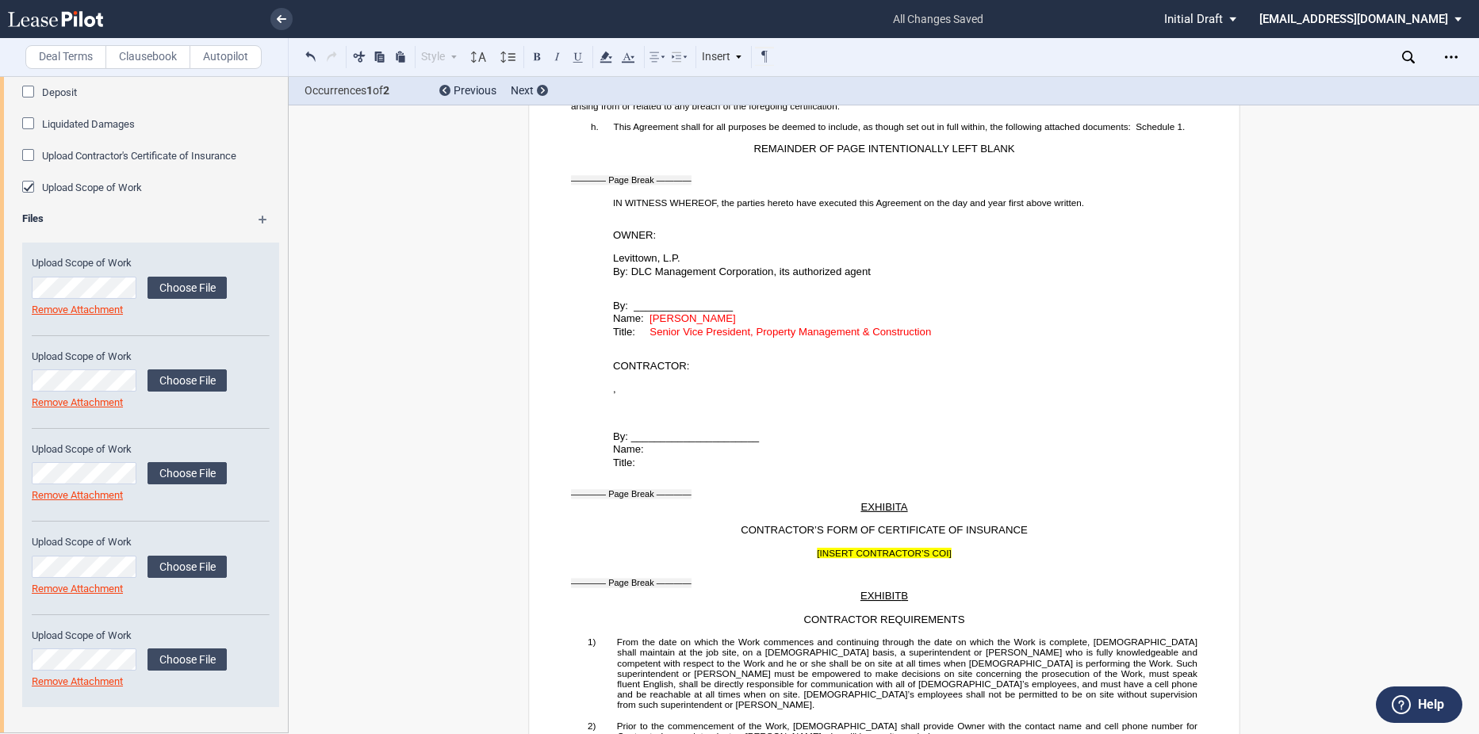
scroll to position [2687, 0]
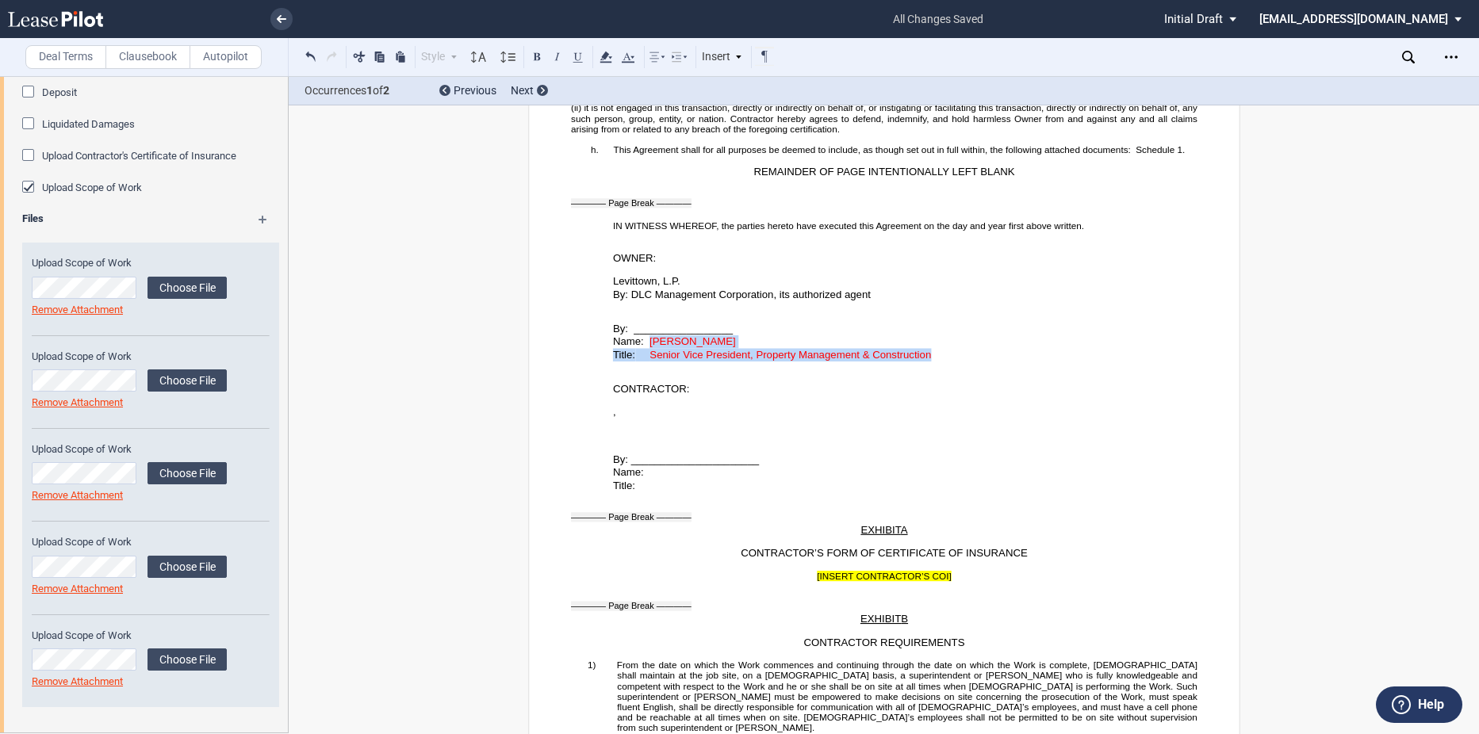
drag, startPoint x: 646, startPoint y: 350, endPoint x: 956, endPoint y: 367, distance: 310.5
click at [956, 362] on div "By: _________________ Name: [PERSON_NAME] Title: Senior Vice President, Propert…" at bounding box center [884, 331] width 626 height 60
click at [645, 56] on div "Style Normal 8pt 9pt 10pt 10.5pt 11pt 12pt 14pt 16pt Normal 1 1.15 1.5 2 3 No C…" at bounding box center [538, 57] width 474 height 21
click at [635, 56] on icon at bounding box center [627, 57] width 19 height 19
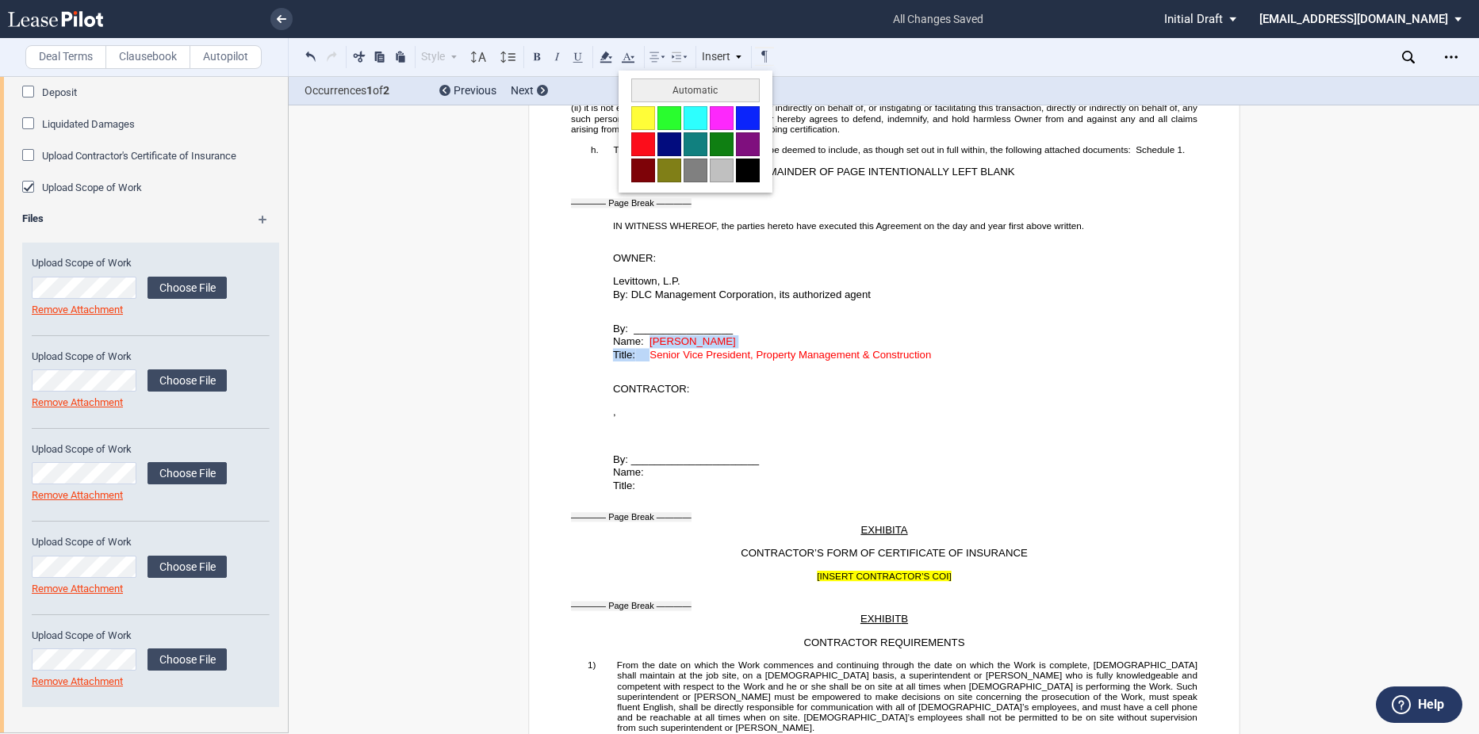
click at [753, 173] on button at bounding box center [748, 171] width 24 height 24
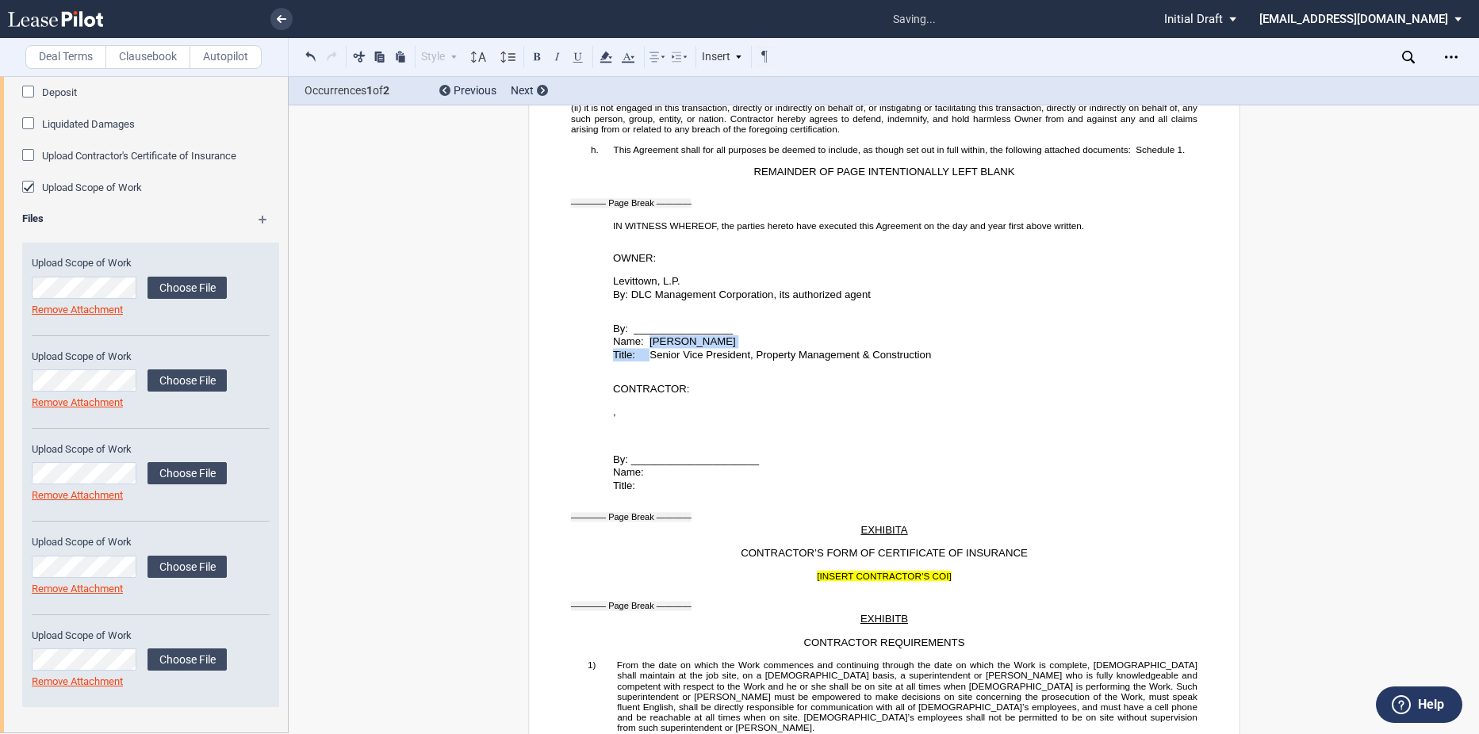
click at [794, 349] on p "Name: [PERSON_NAME]" at bounding box center [904, 341] width 584 height 13
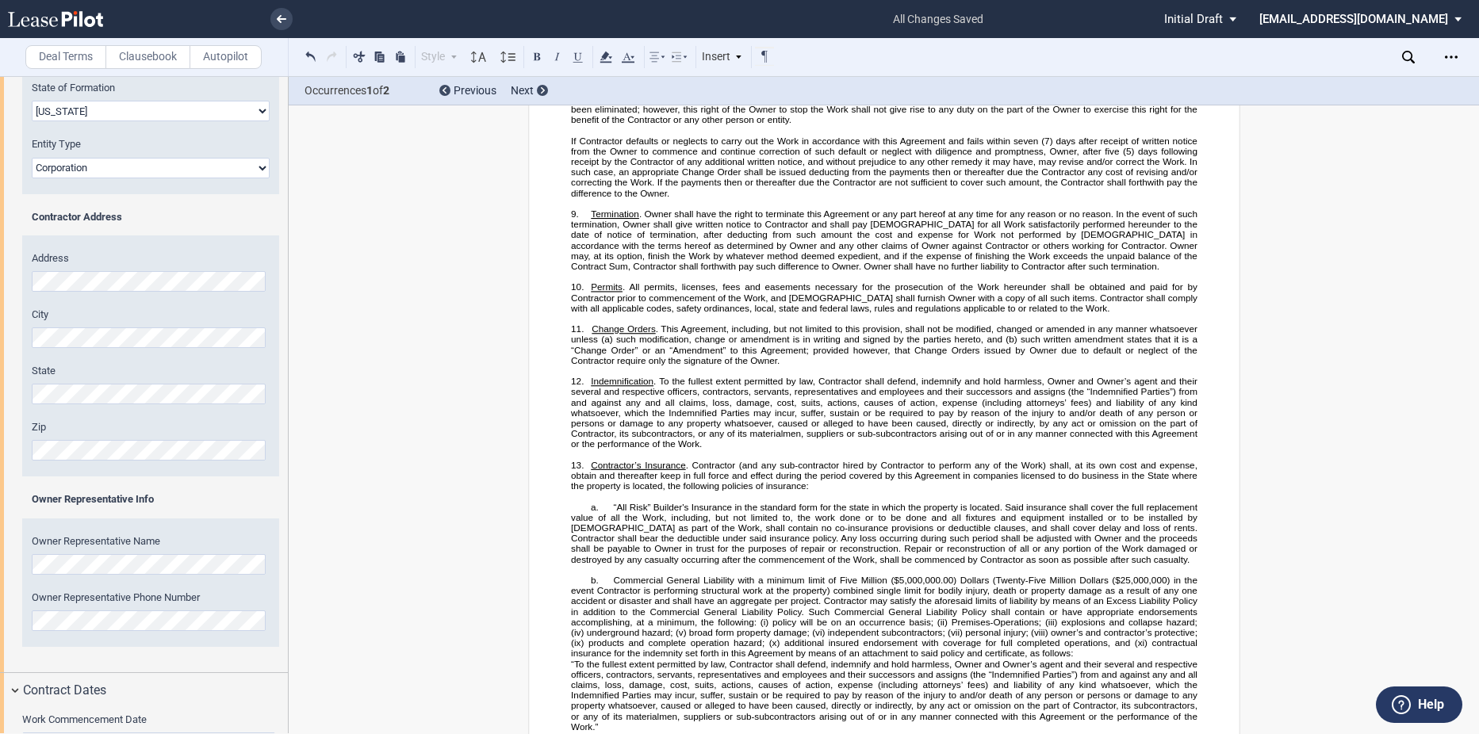
scroll to position [274, 0]
